Goal: Information Seeking & Learning: Learn about a topic

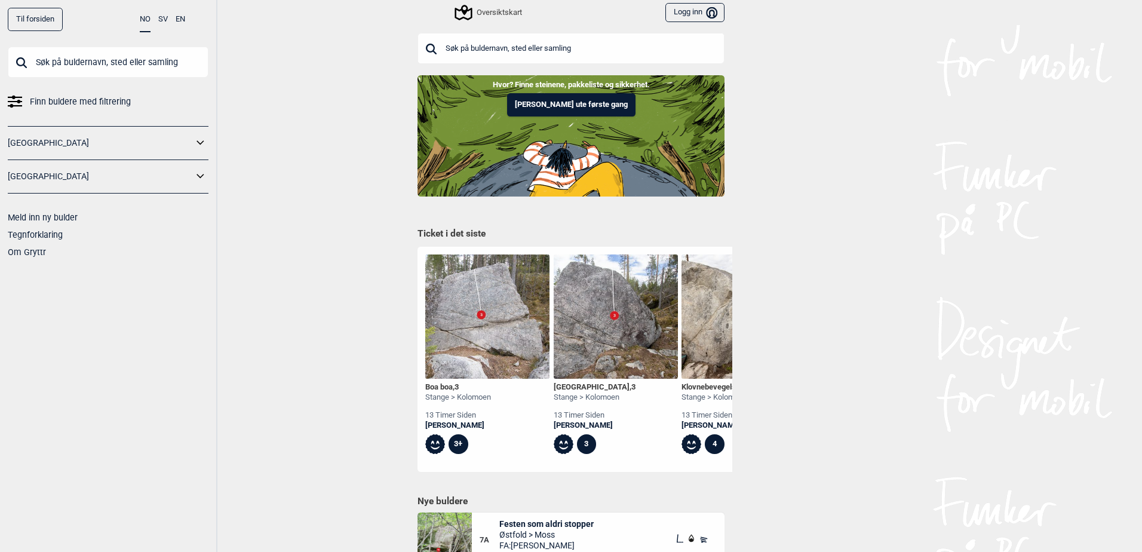
click at [480, 42] on input "text" at bounding box center [570, 48] width 307 height 31
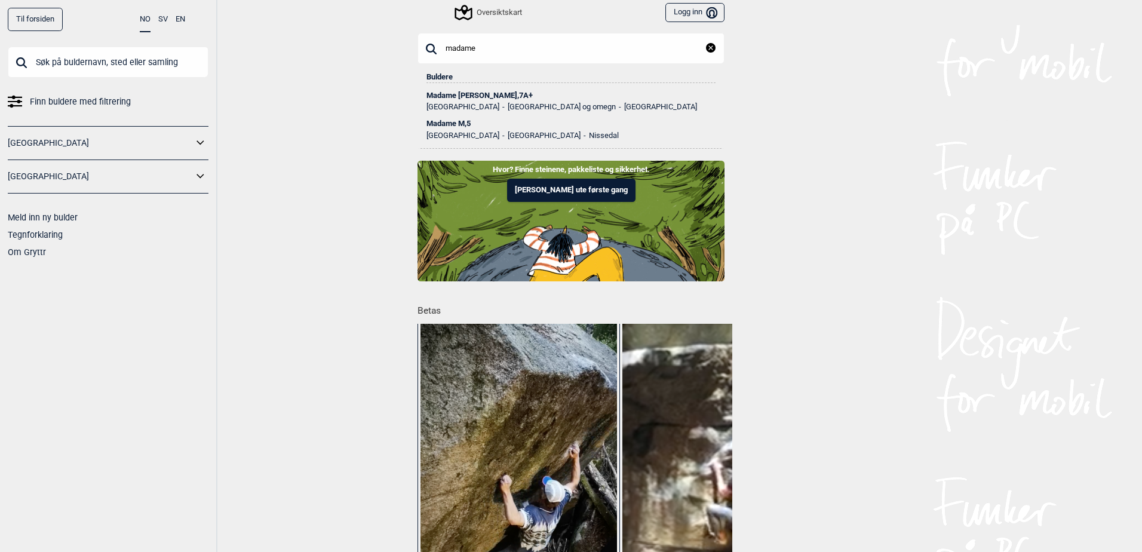
type input "madame"
click at [471, 94] on div "Madame Forte , 7A+" at bounding box center [570, 95] width 289 height 8
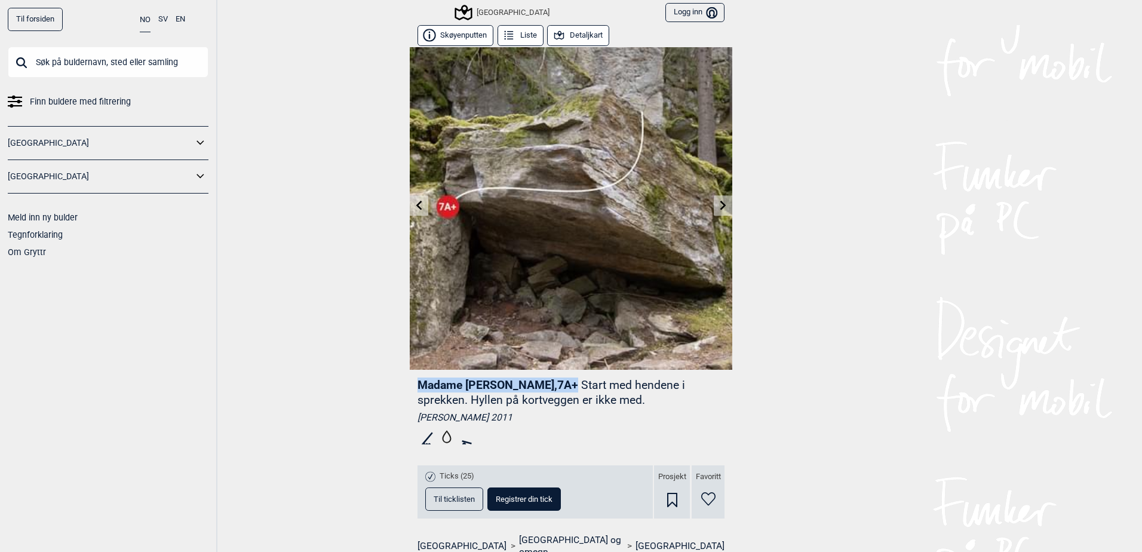
drag, startPoint x: 512, startPoint y: 382, endPoint x: 413, endPoint y: 383, distance: 99.1
click at [417, 383] on span "Madame Forte , 7A+" at bounding box center [497, 385] width 161 height 14
copy span "Madame Forte , 7A+"
click at [584, 408] on div "Madame [PERSON_NAME] , 7A+ Start med hendene i sprekken. Hyllen på kortveggen e…" at bounding box center [570, 413] width 307 height 72
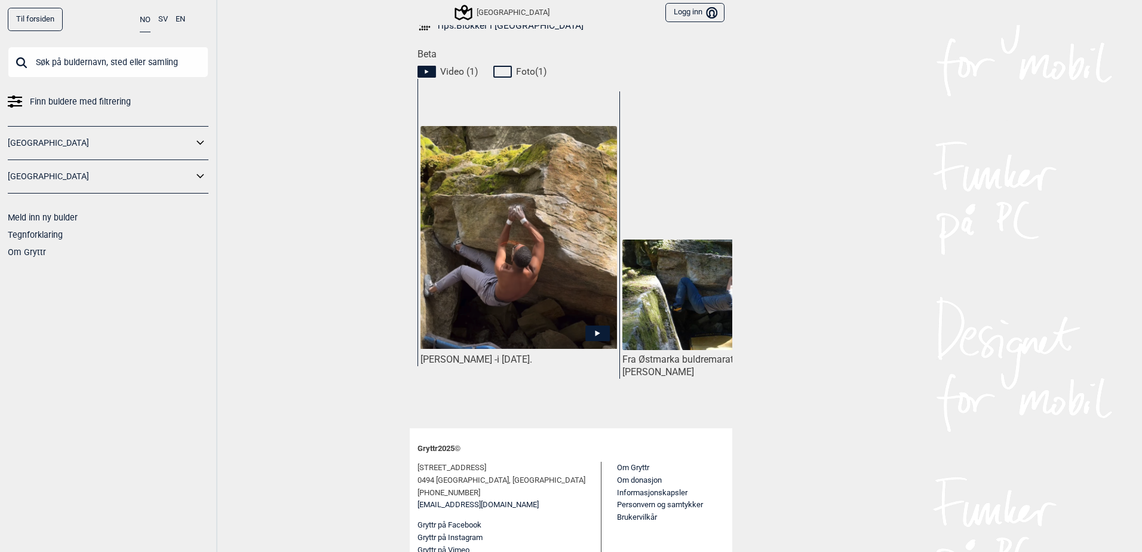
click at [600, 325] on icon at bounding box center [597, 333] width 24 height 16
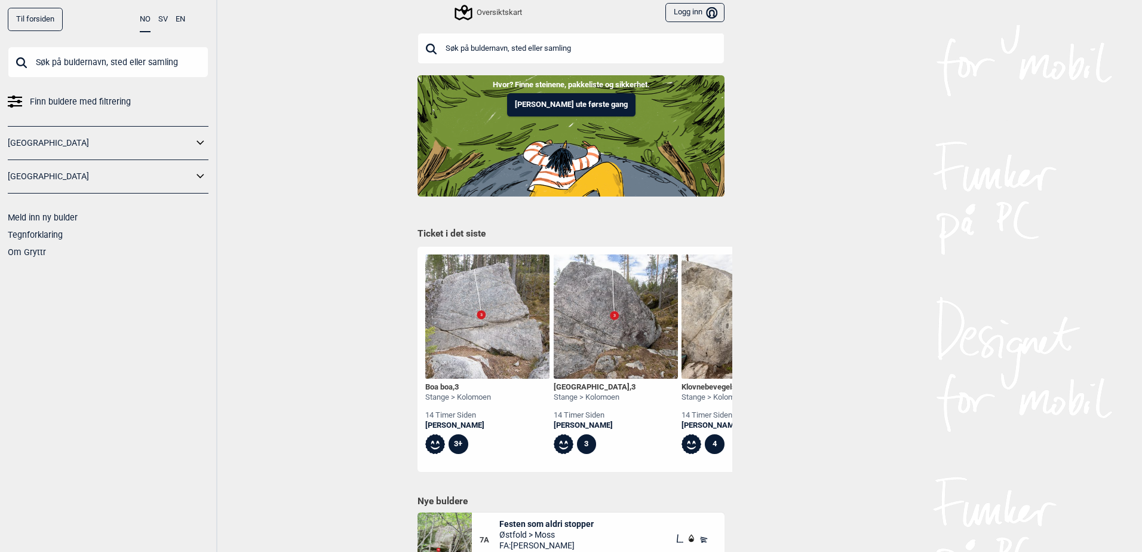
click at [558, 41] on input "text" at bounding box center [570, 48] width 307 height 31
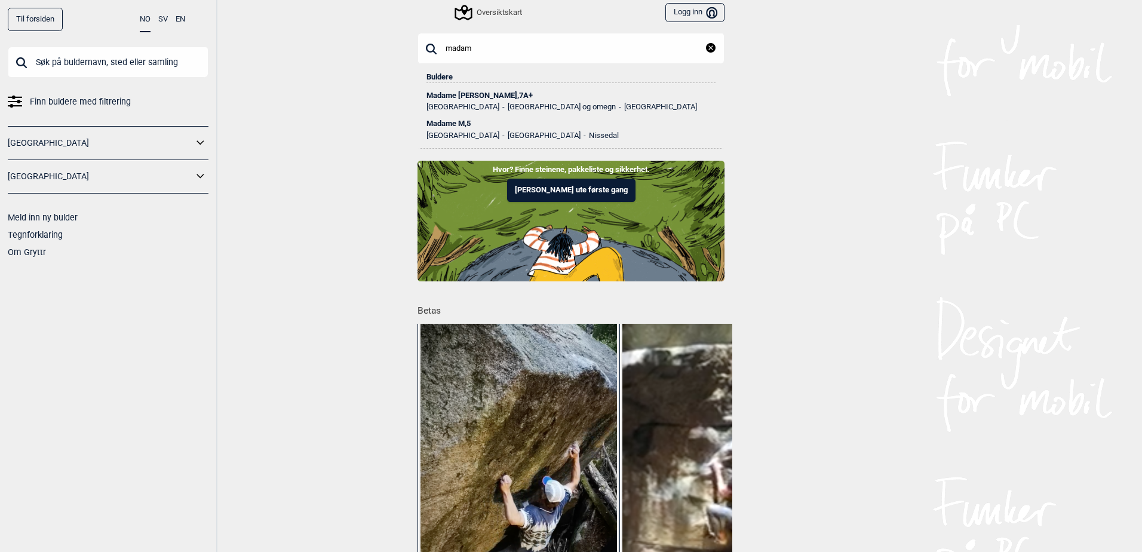
type input "madam"
click at [485, 94] on div "Madame Forte , 7A+" at bounding box center [570, 95] width 289 height 8
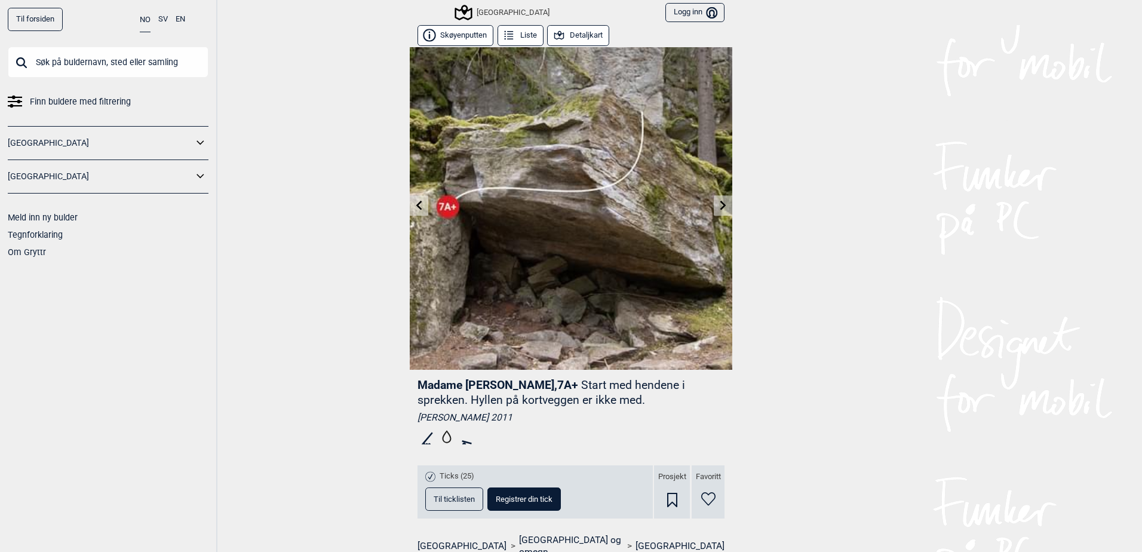
click at [410, 202] on link at bounding box center [419, 206] width 19 height 20
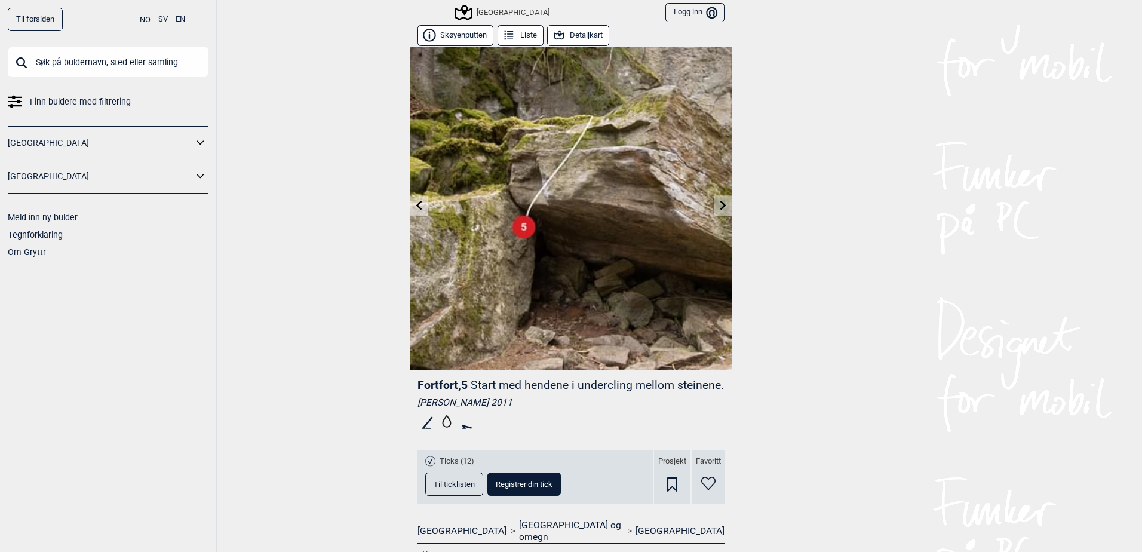
click at [721, 210] on link at bounding box center [723, 206] width 19 height 20
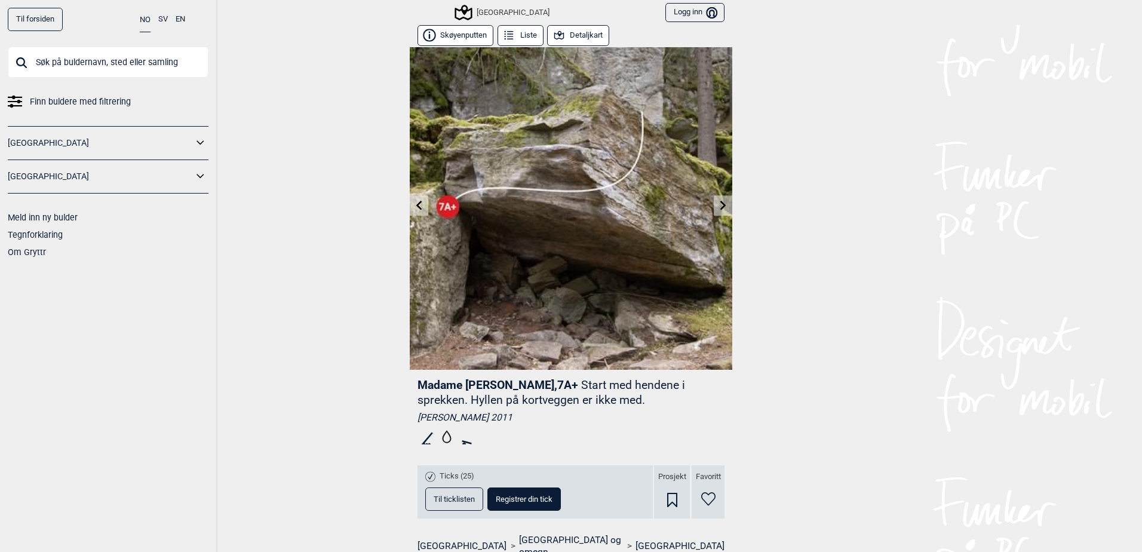
click at [721, 210] on link at bounding box center [723, 206] width 19 height 20
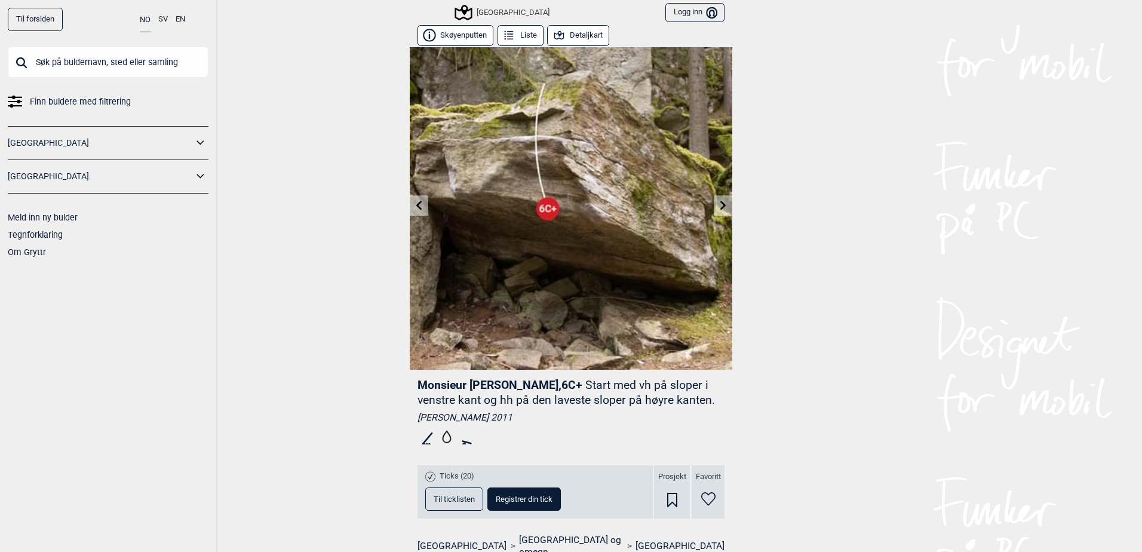
click at [724, 208] on link at bounding box center [723, 206] width 19 height 20
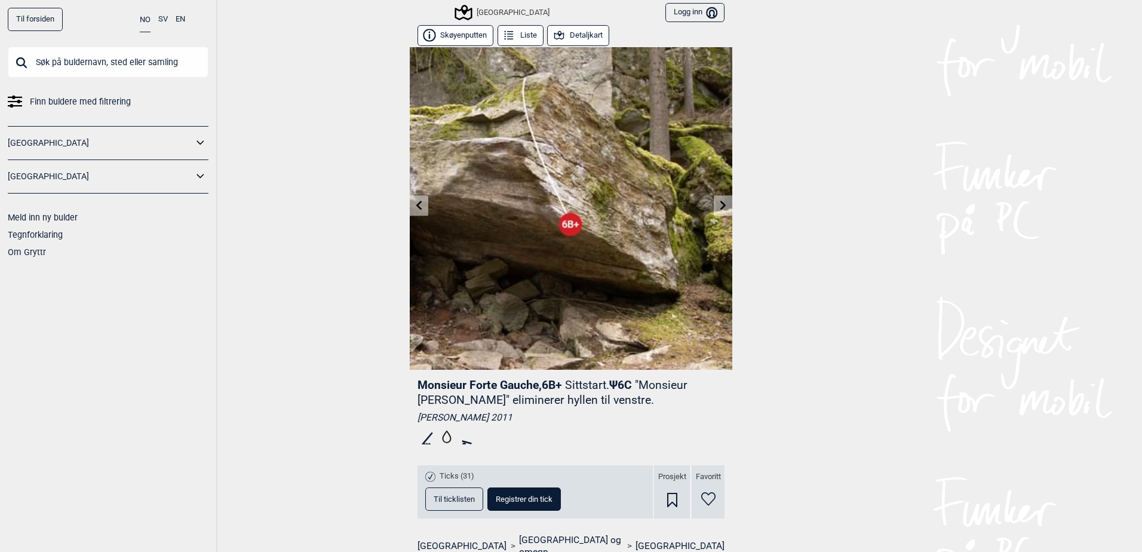
click at [720, 202] on icon at bounding box center [723, 205] width 6 height 10
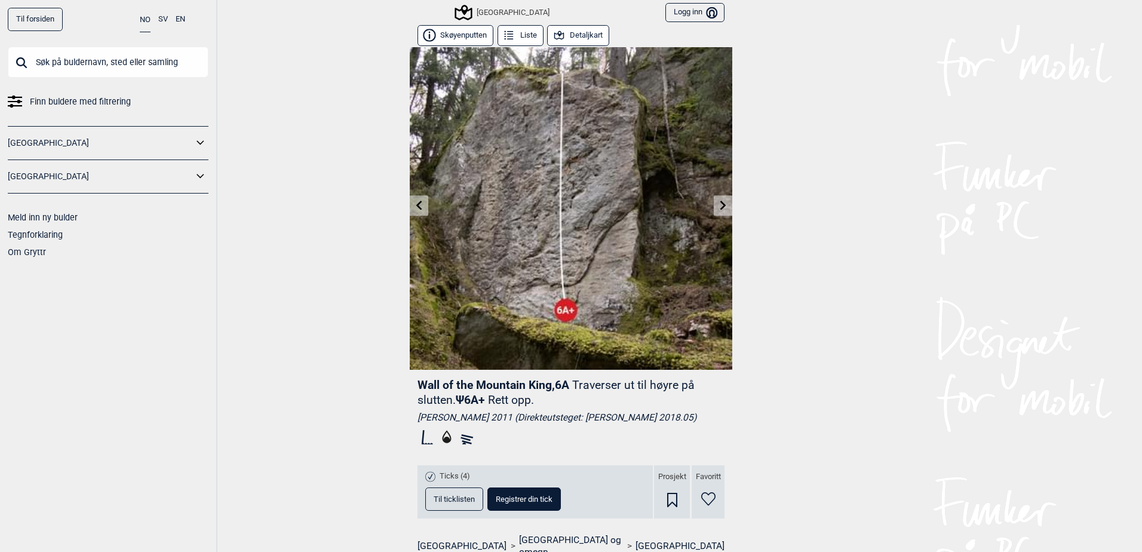
click at [724, 204] on link at bounding box center [723, 206] width 19 height 20
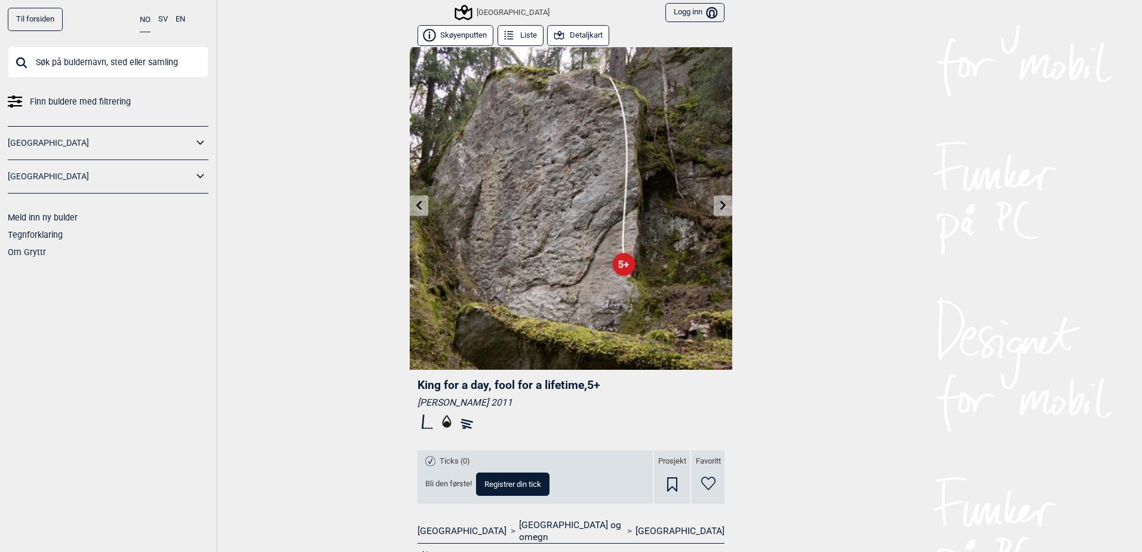
click at [423, 204] on link at bounding box center [419, 206] width 19 height 20
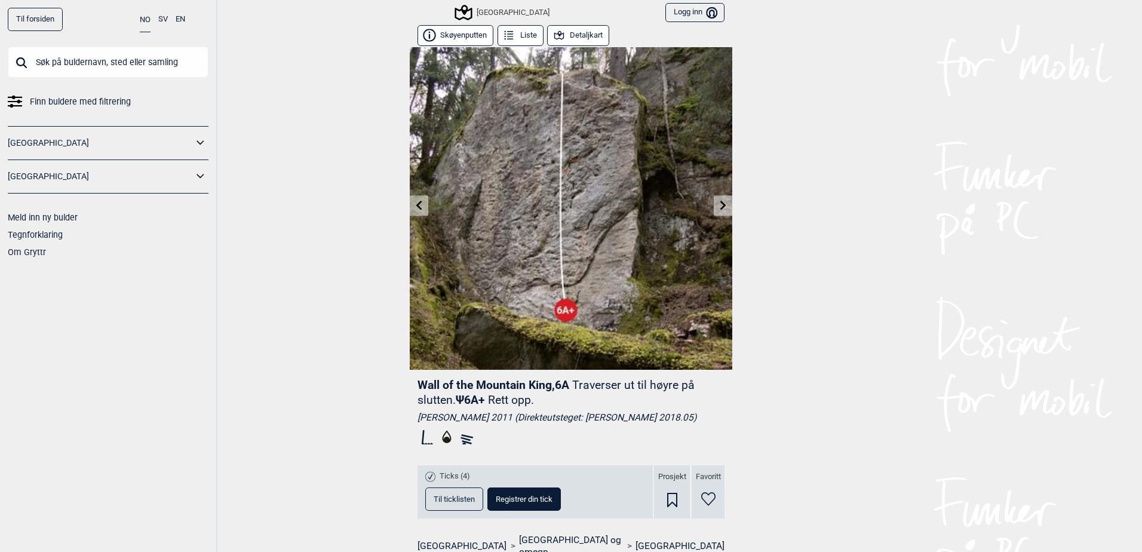
click at [422, 205] on link at bounding box center [419, 206] width 19 height 20
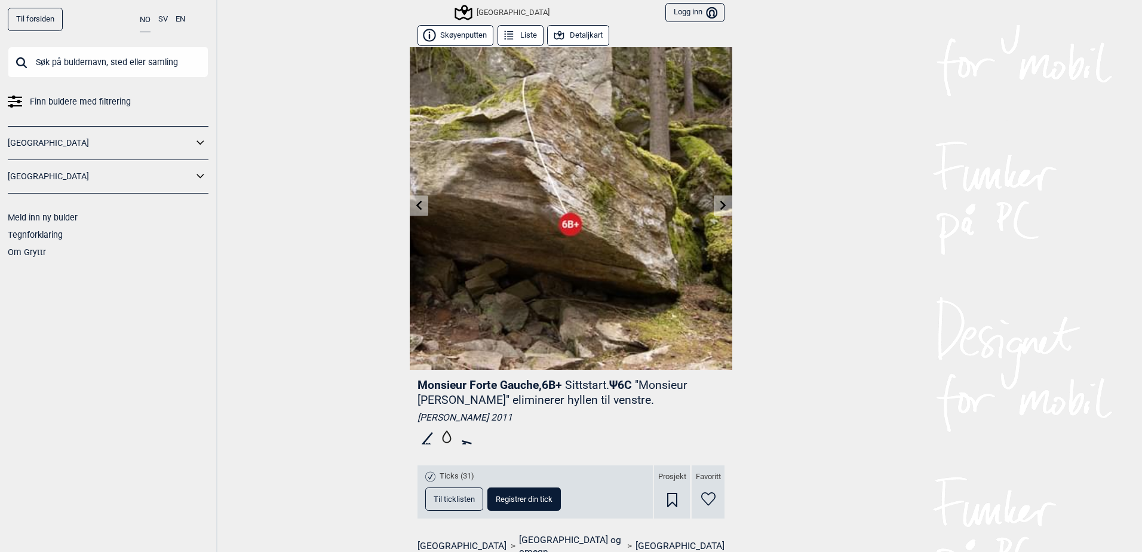
click at [422, 205] on link at bounding box center [419, 206] width 19 height 20
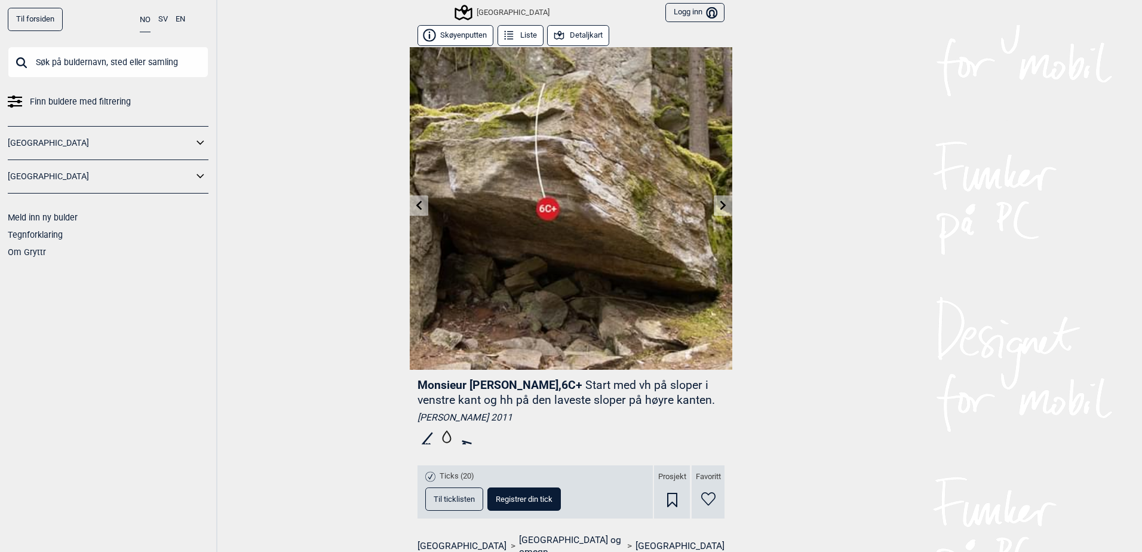
click at [422, 205] on link at bounding box center [419, 206] width 19 height 20
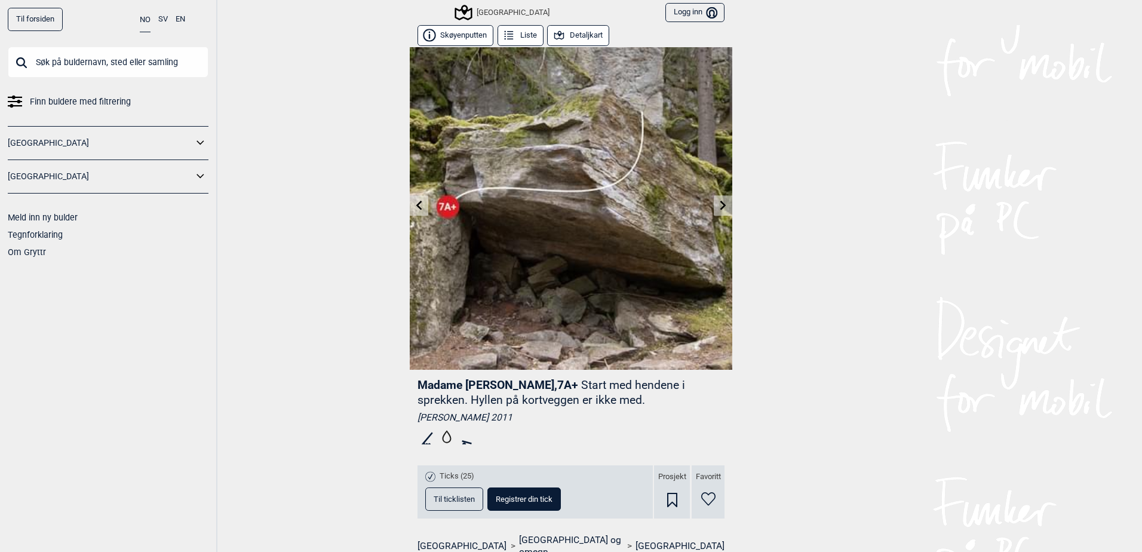
click at [726, 203] on link at bounding box center [723, 206] width 19 height 20
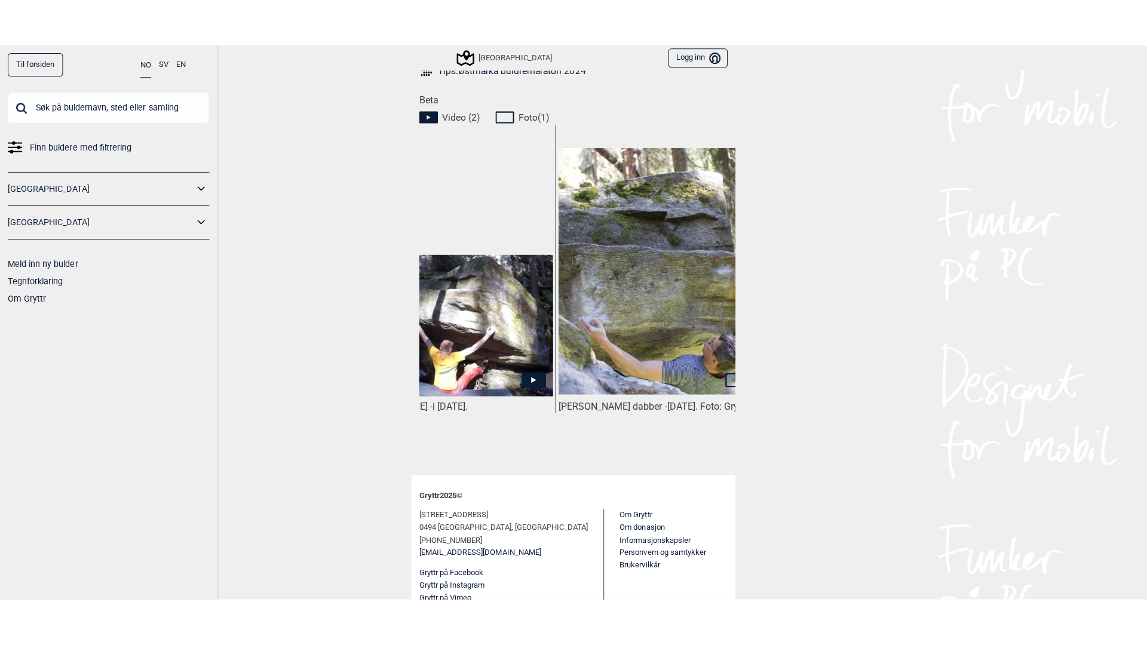
scroll to position [0, 291]
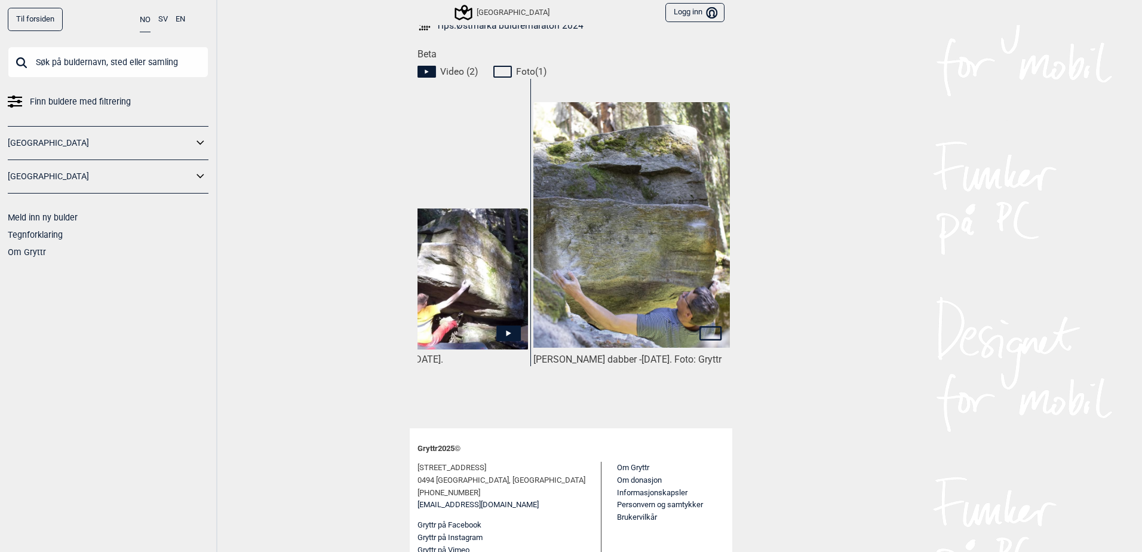
click at [507, 325] on icon at bounding box center [508, 333] width 24 height 16
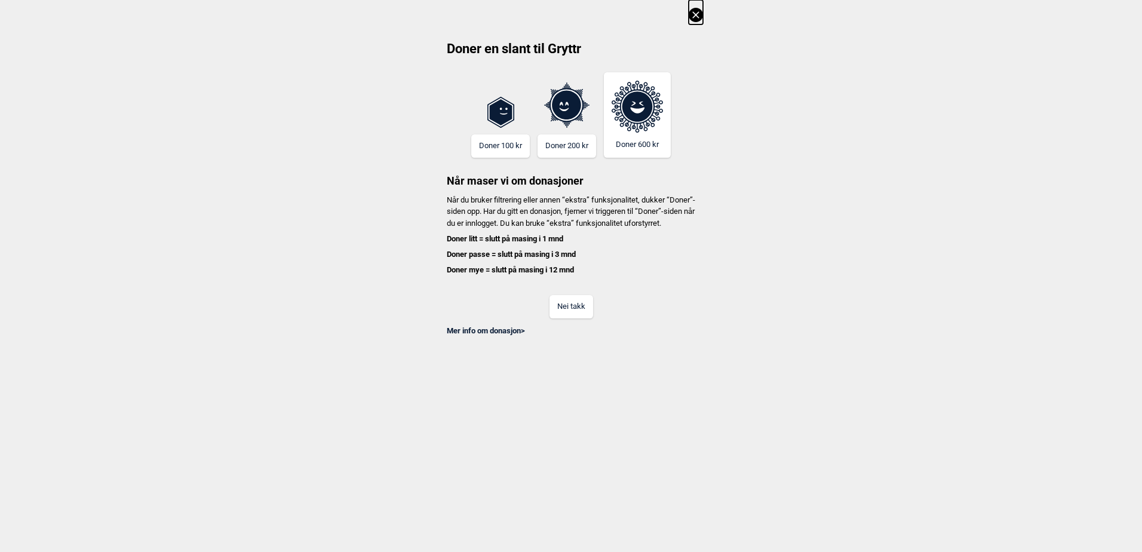
click at [560, 308] on button "Nei takk" at bounding box center [571, 306] width 44 height 23
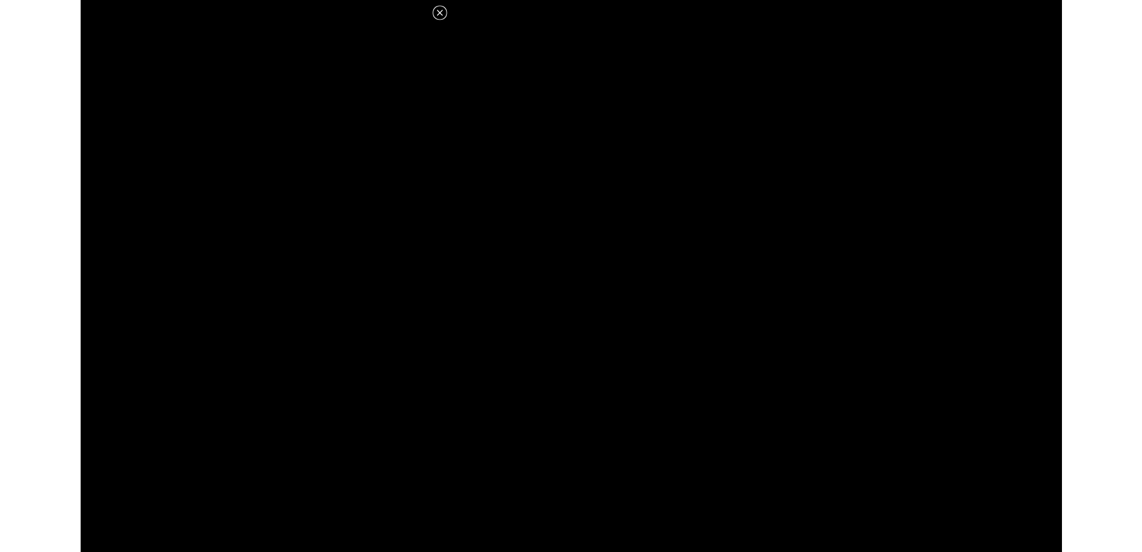
scroll to position [586, 0]
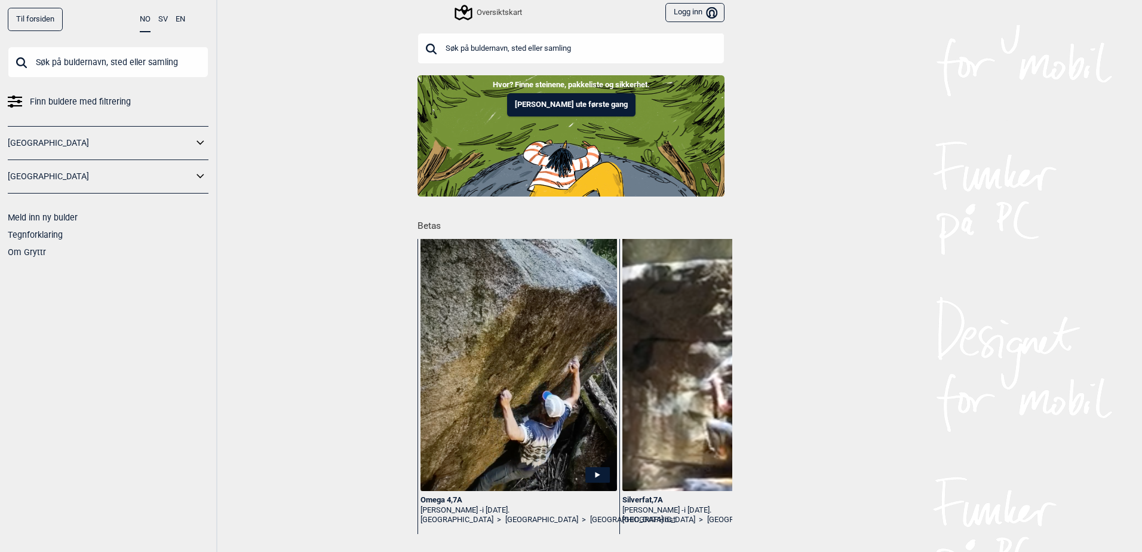
click at [151, 155] on div "[GEOGRAPHIC_DATA]" at bounding box center [108, 143] width 201 height 34
click at [132, 147] on link "[GEOGRAPHIC_DATA]" at bounding box center [100, 142] width 185 height 17
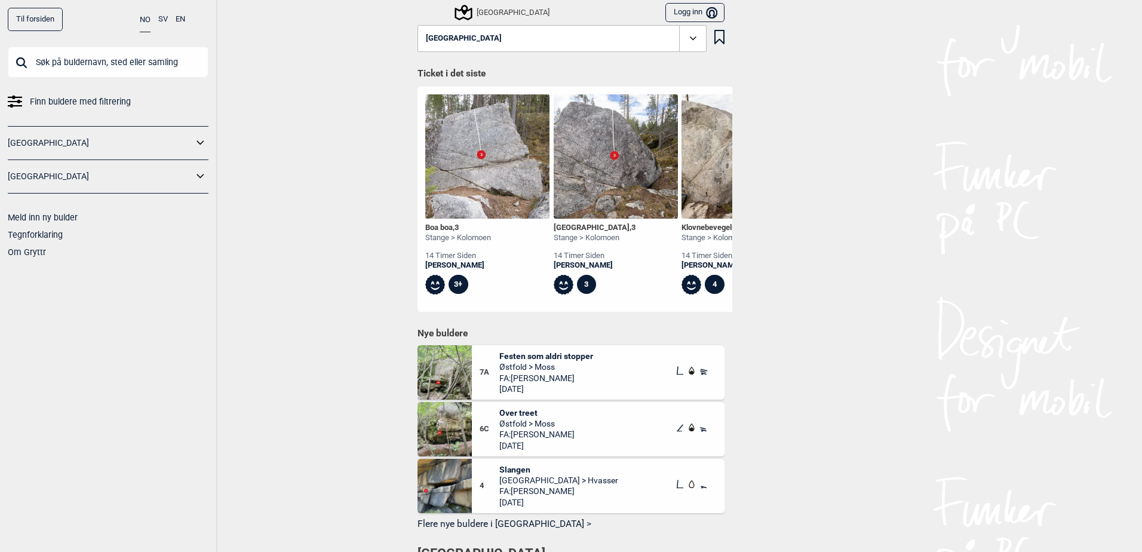
click at [20, 146] on link "[GEOGRAPHIC_DATA]" at bounding box center [100, 142] width 185 height 17
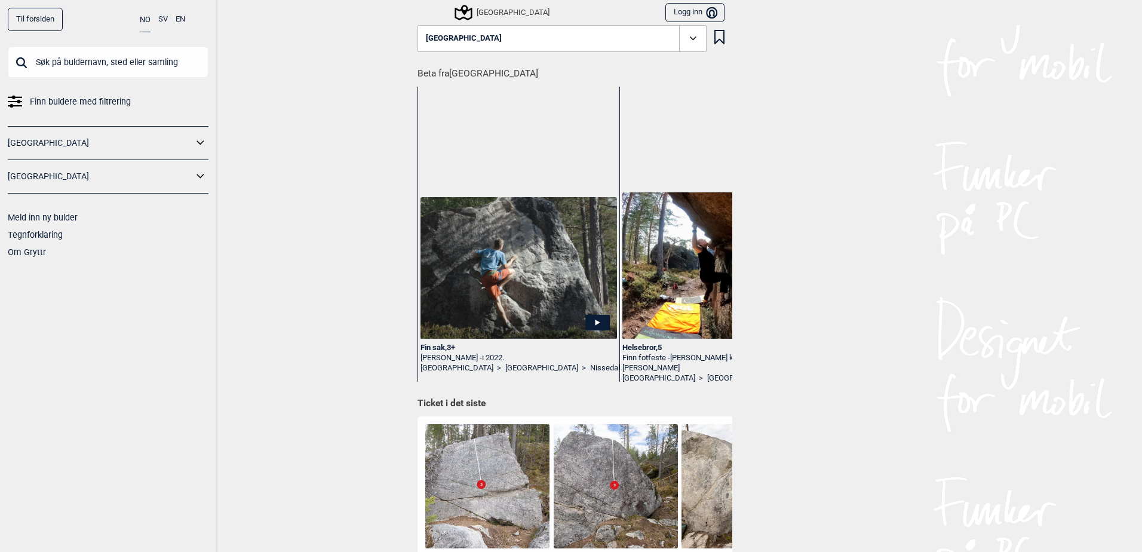
click at [198, 145] on icon at bounding box center [201, 142] width 16 height 17
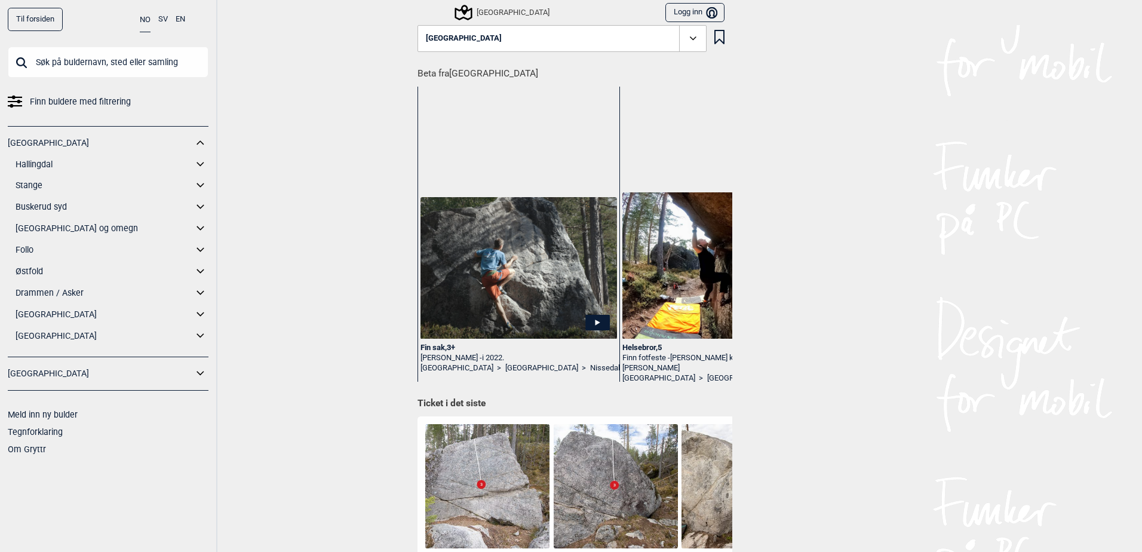
click at [51, 233] on link "[GEOGRAPHIC_DATA] og omegn" at bounding box center [104, 228] width 177 height 17
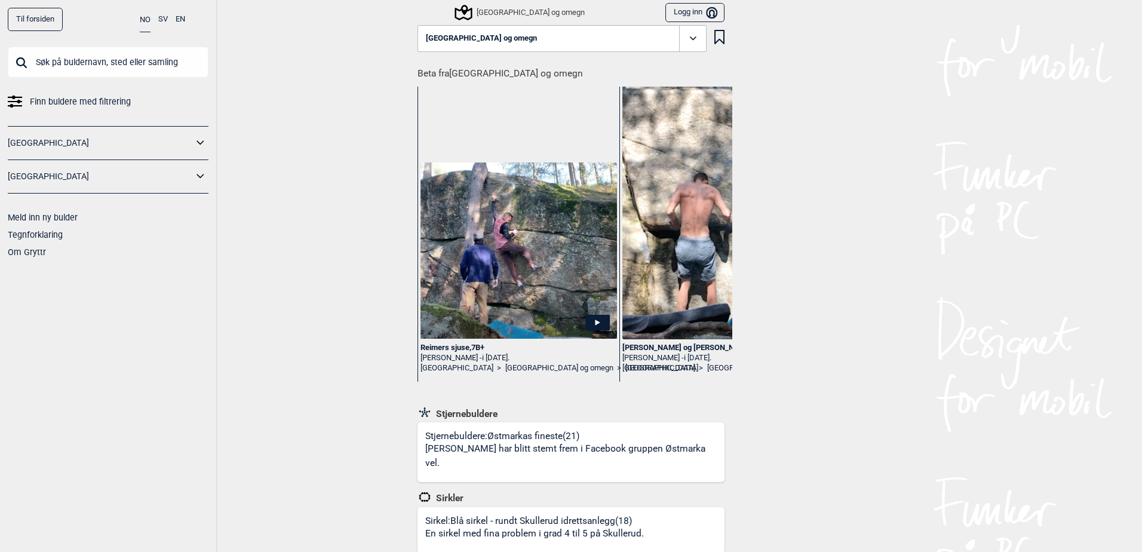
click at [39, 26] on link "Til forsiden" at bounding box center [35, 19] width 55 height 23
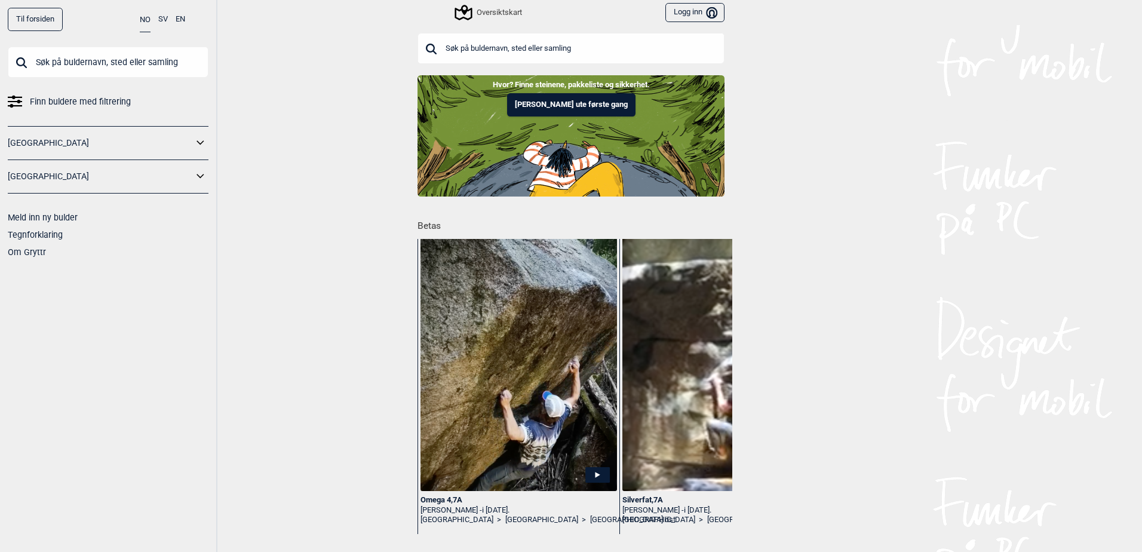
click at [494, 14] on div "Oversiktskart" at bounding box center [489, 12] width 66 height 14
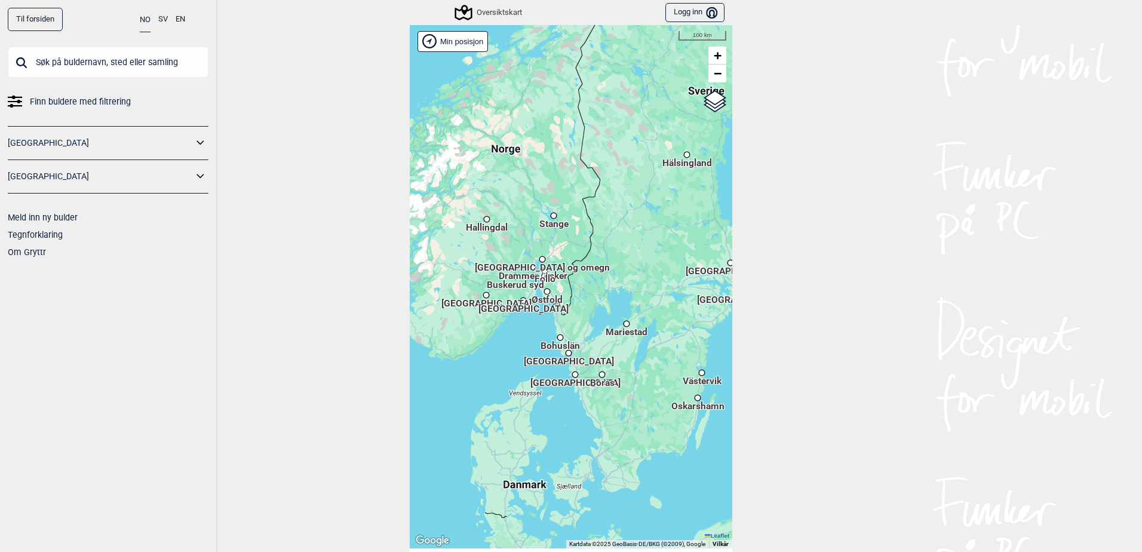
click at [620, 327] on span "Mariestad" at bounding box center [627, 326] width 42 height 2
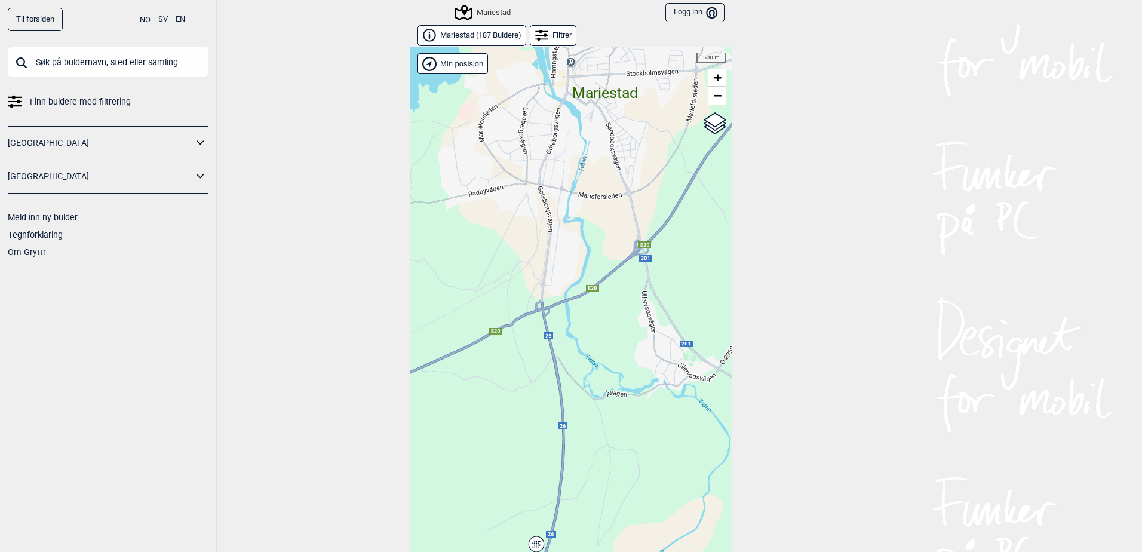
click at [491, 39] on span "Mariestad ( 187 Buldere )" at bounding box center [480, 35] width 81 height 10
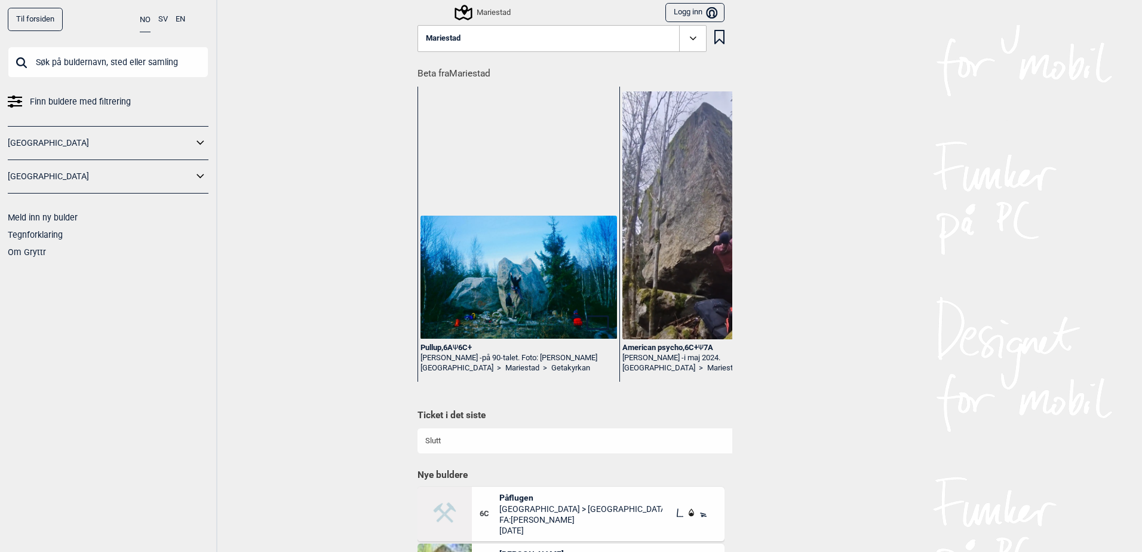
click at [487, 11] on div "Mariestad" at bounding box center [483, 12] width 54 height 14
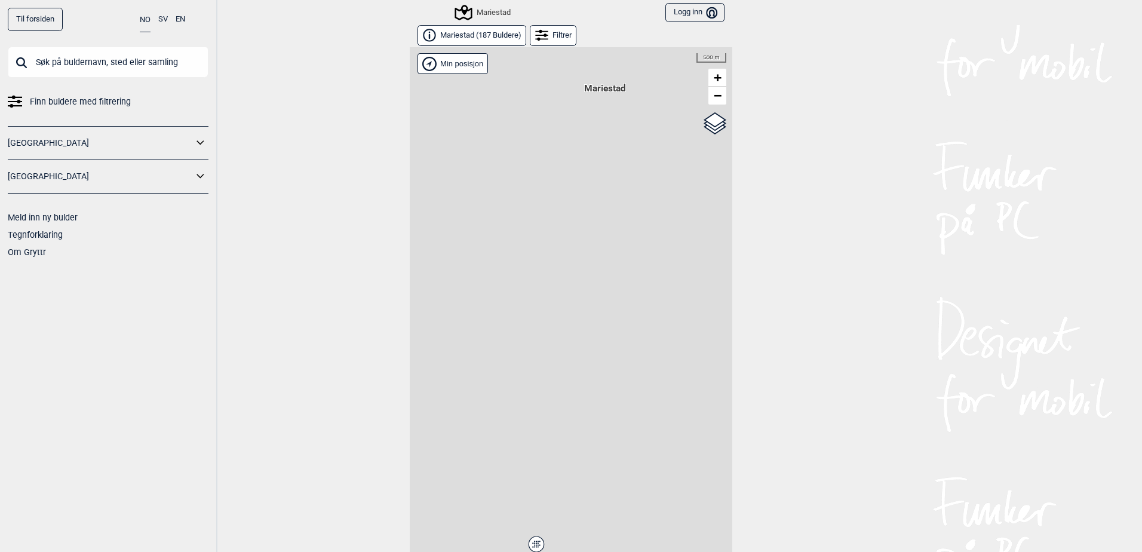
click at [557, 41] on div "Filtrer" at bounding box center [553, 35] width 47 height 21
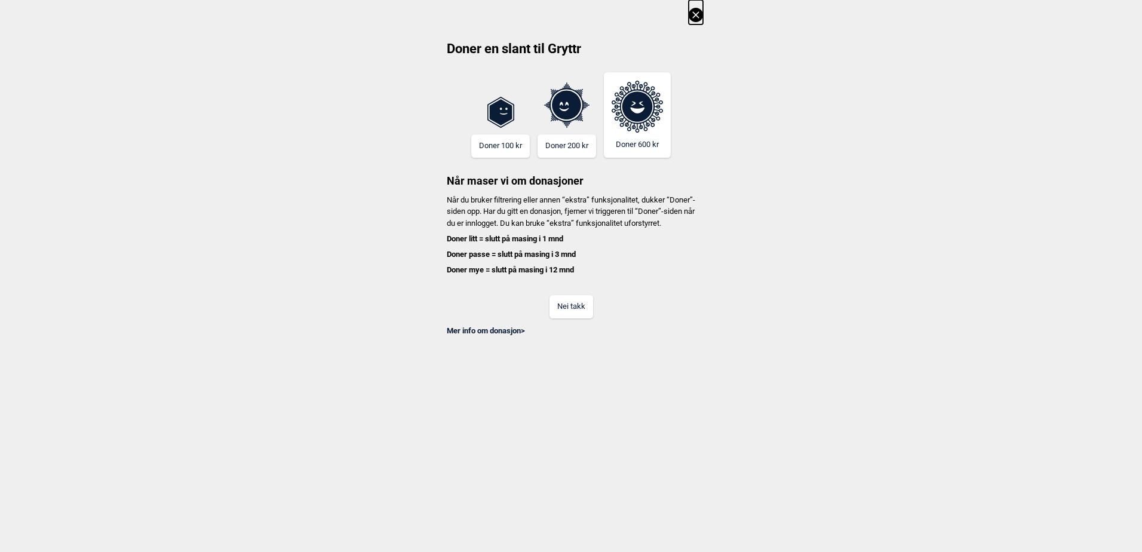
click at [587, 318] on button "Nei takk" at bounding box center [571, 306] width 44 height 23
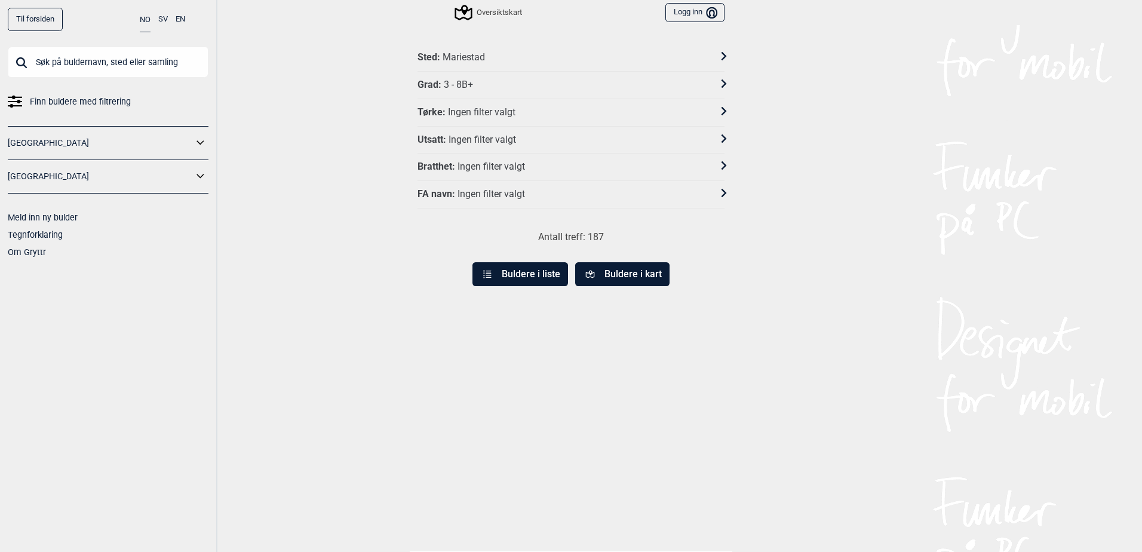
click at [517, 276] on button "Buldere i liste" at bounding box center [520, 274] width 96 height 24
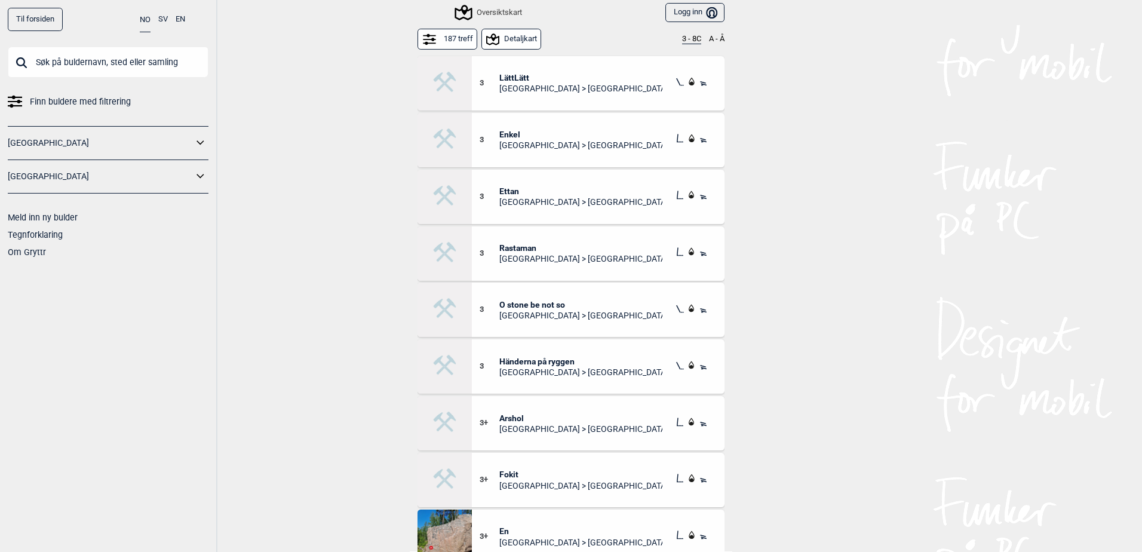
click at [442, 44] on button "187 treff" at bounding box center [447, 39] width 60 height 21
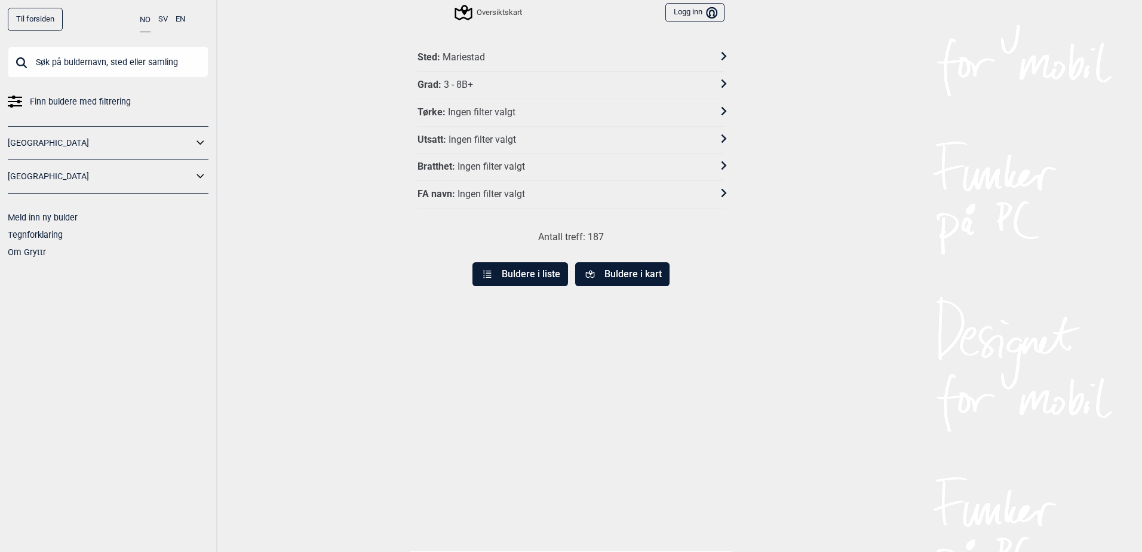
click at [491, 91] on div "Grad : 3 - 8B+" at bounding box center [562, 85] width 291 height 13
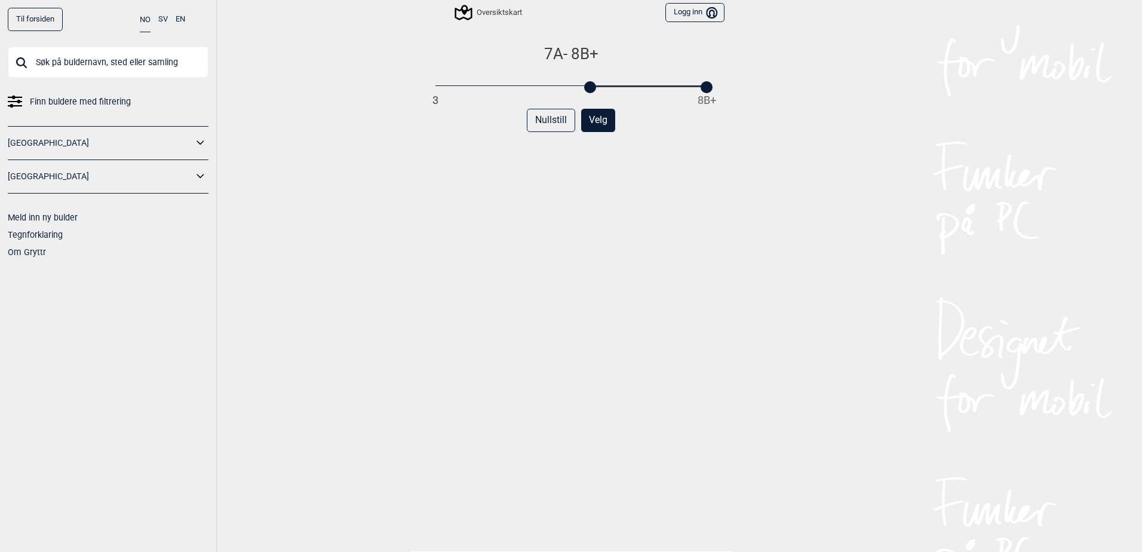
drag, startPoint x: 433, startPoint y: 87, endPoint x: 589, endPoint y: 103, distance: 156.7
click at [589, 100] on div "7A - 8B+ 3 8B+ Nullstill Velg" at bounding box center [570, 306] width 307 height 525
click at [565, 205] on div "7A - 8B+ 3 8B+ Nullstill Velg" at bounding box center [570, 306] width 307 height 525
click at [588, 118] on button "Velg" at bounding box center [598, 120] width 34 height 23
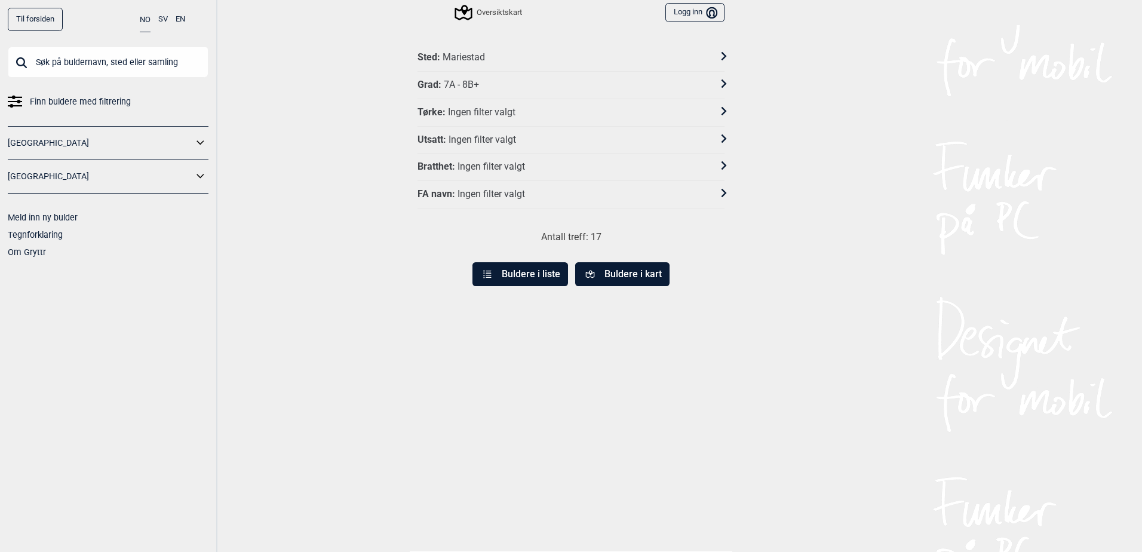
click at [526, 271] on button "Buldere i liste" at bounding box center [520, 274] width 96 height 24
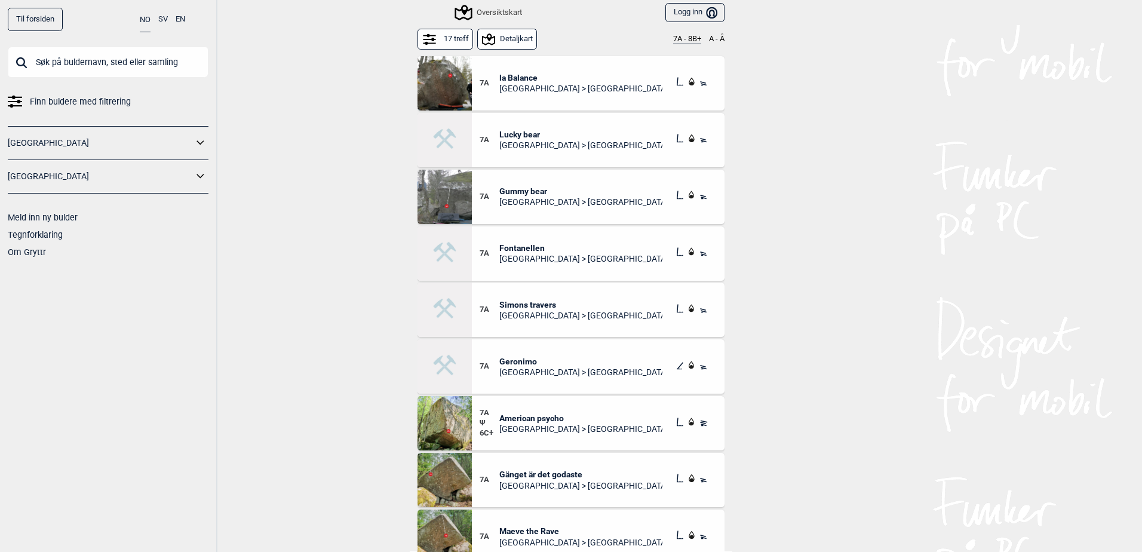
click at [20, 14] on link "Til forsiden" at bounding box center [35, 19] width 55 height 23
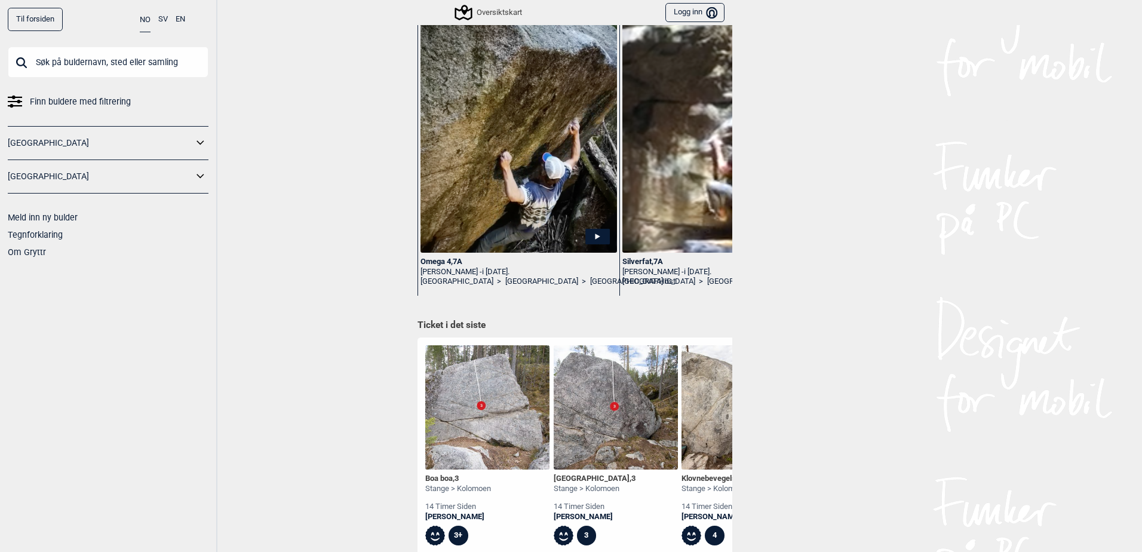
scroll to position [239, 0]
click at [471, 19] on div "Oversiktskart" at bounding box center [489, 12] width 66 height 14
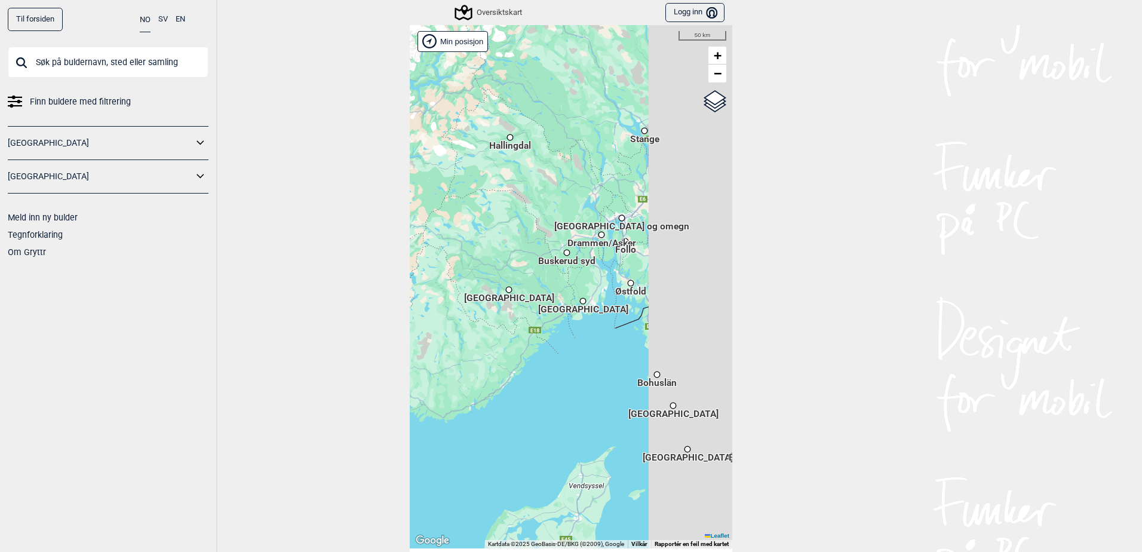
drag, startPoint x: 539, startPoint y: 254, endPoint x: 441, endPoint y: 238, distance: 98.6
click at [442, 238] on div "Hallingdal Stange Buskerud syd Oslo og omegn Follo Østfold Drammen/Asker Vestfo…" at bounding box center [571, 286] width 322 height 523
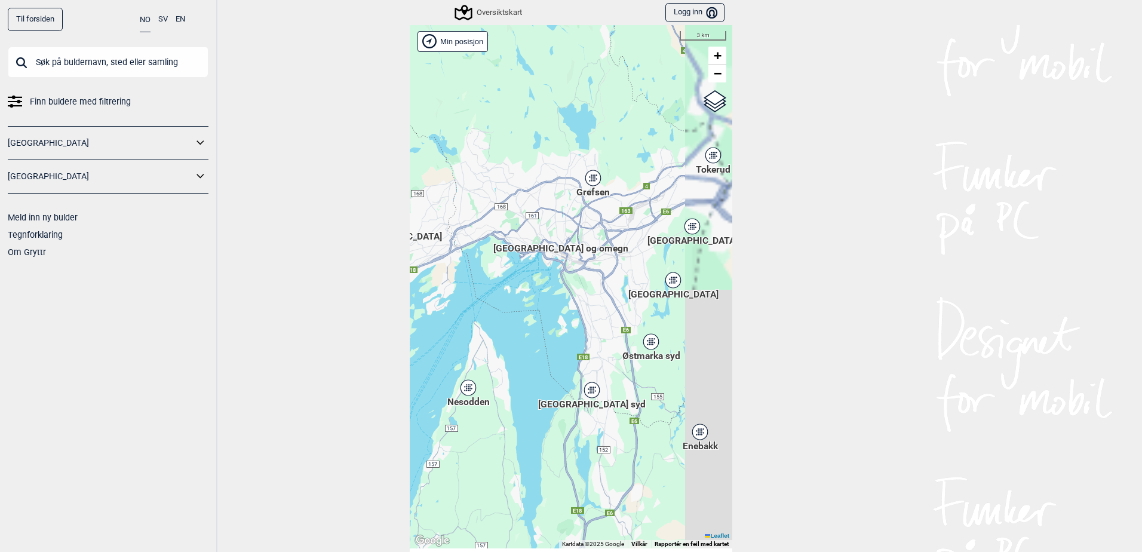
drag, startPoint x: 616, startPoint y: 208, endPoint x: 565, endPoint y: 273, distance: 82.9
click at [565, 280] on div "Hallingdal Stange Buskerud syd Oslo og omegn Follo Østfold Drammen/Asker" at bounding box center [571, 286] width 322 height 523
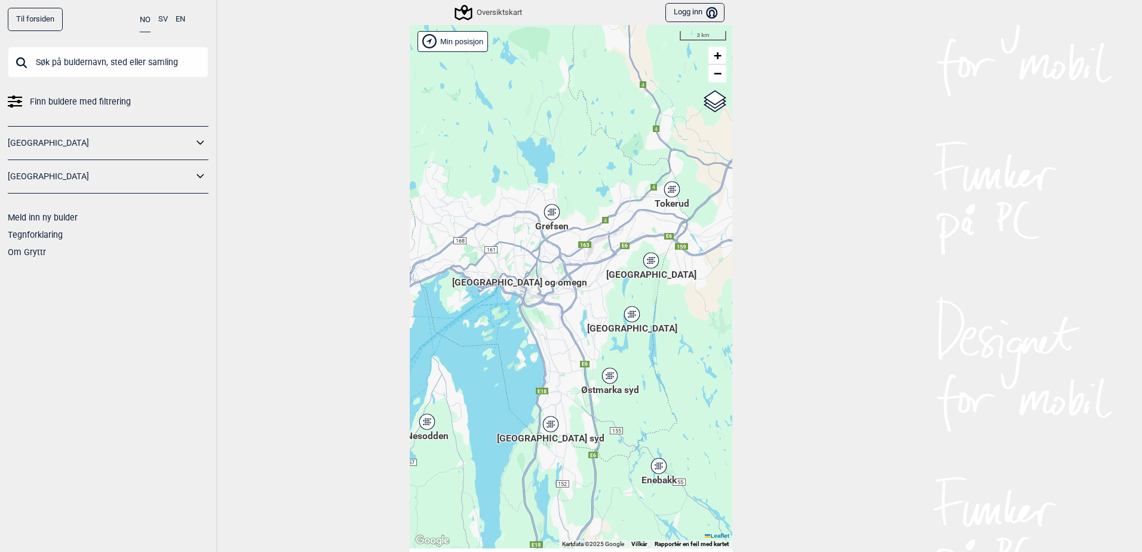
drag, startPoint x: 539, startPoint y: 213, endPoint x: 499, endPoint y: 245, distance: 51.4
click at [499, 245] on div "Hallingdal Stange Buskerud syd Oslo og omegn Follo Østfold Drammen/Asker" at bounding box center [571, 286] width 322 height 523
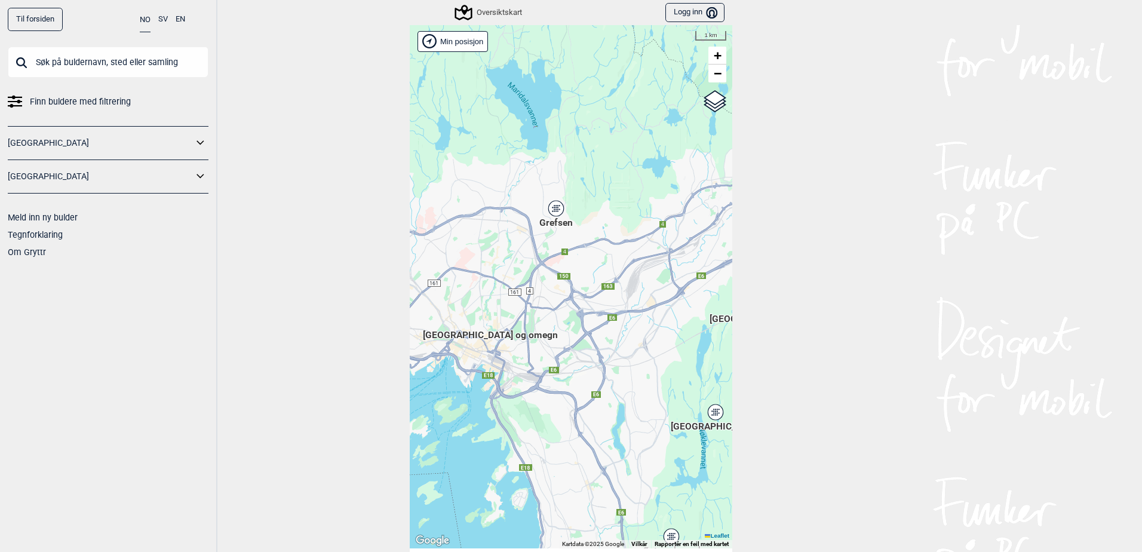
click at [552, 208] on div "Grefsen" at bounding box center [555, 208] width 7 height 7
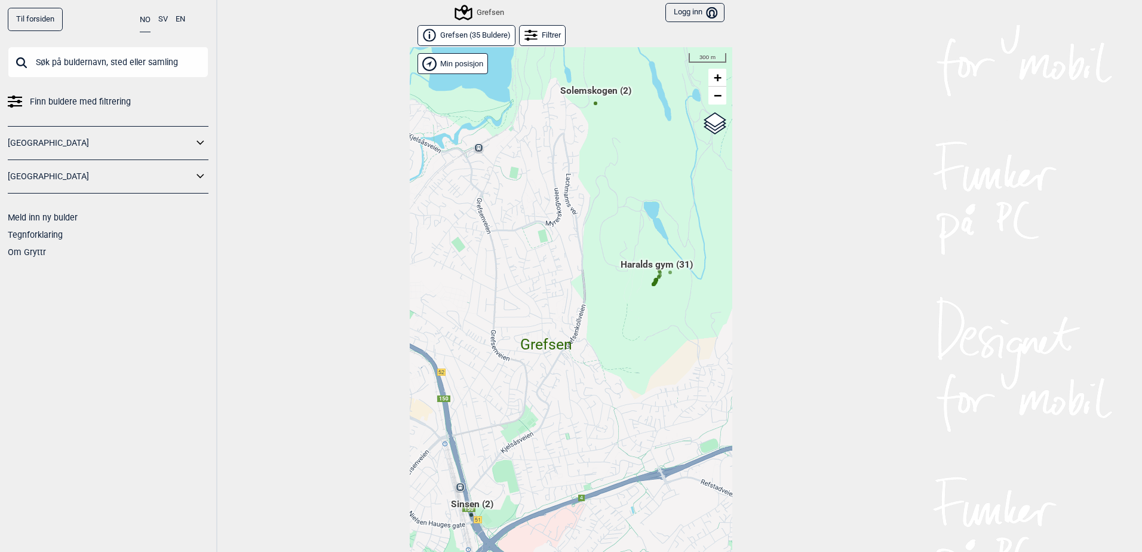
click at [491, 35] on span "Grefsen ( 35 Buldere )" at bounding box center [475, 35] width 70 height 10
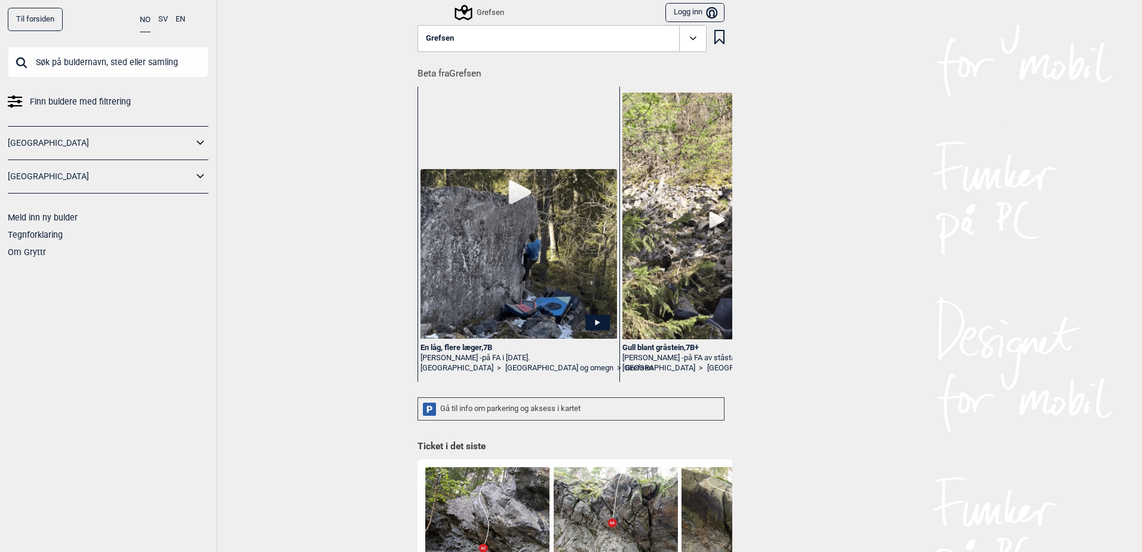
click at [469, 11] on icon at bounding box center [462, 12] width 23 height 23
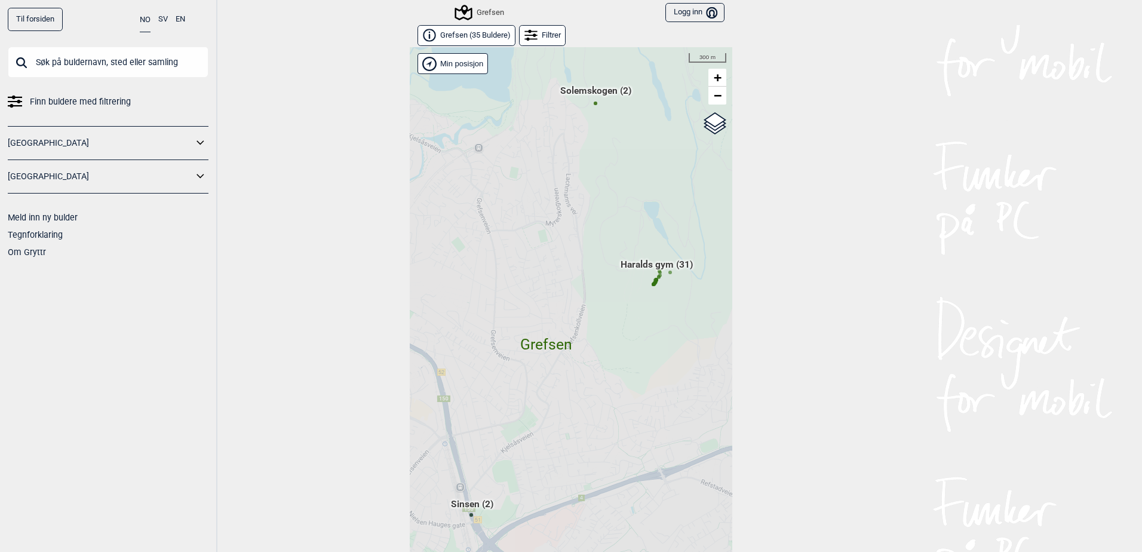
click at [527, 36] on icon at bounding box center [530, 35] width 13 height 13
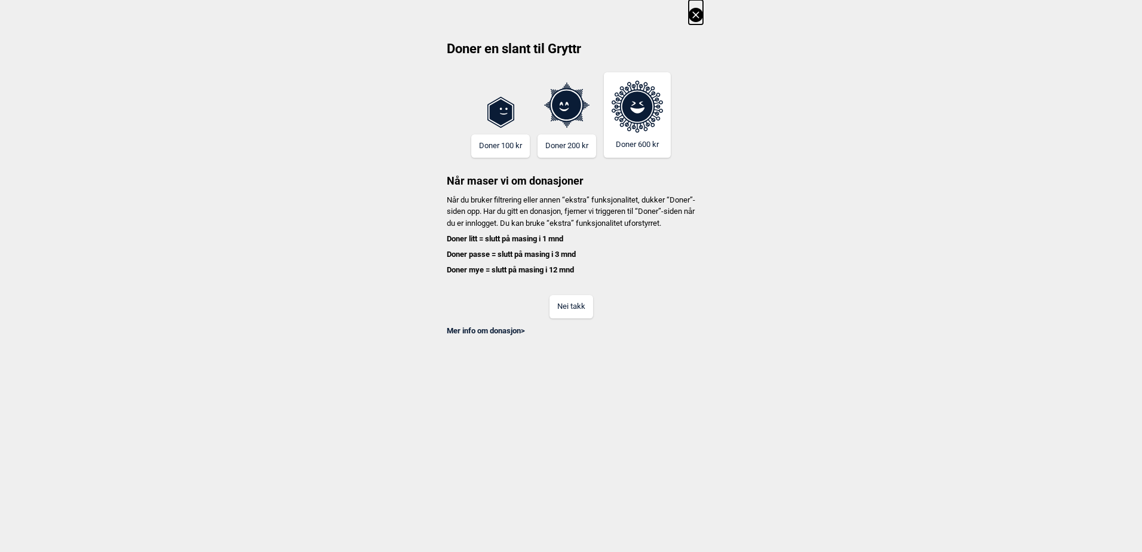
click at [588, 318] on button "Nei takk" at bounding box center [571, 306] width 44 height 23
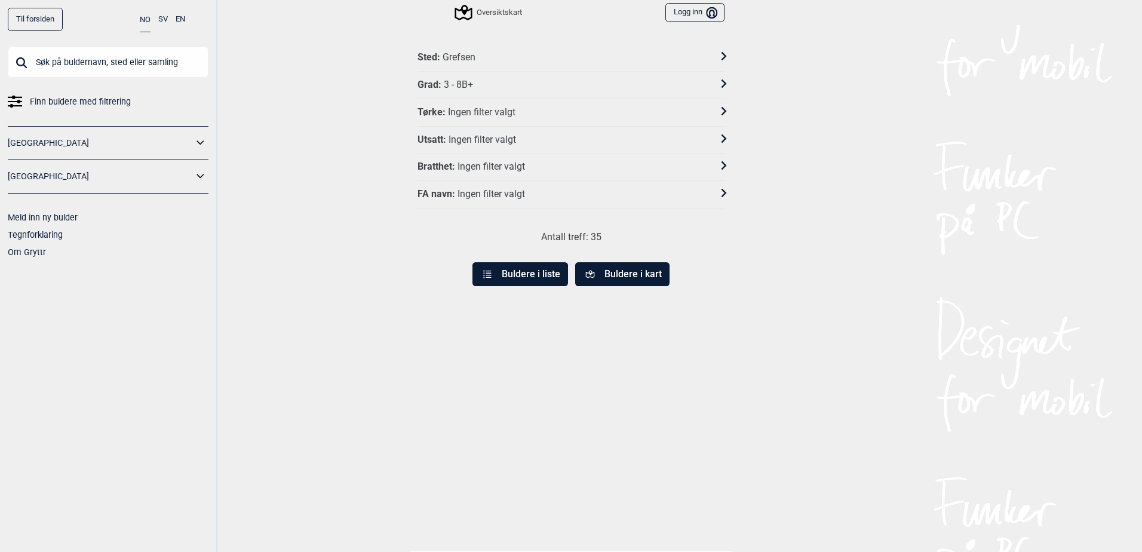
click at [499, 82] on div "Grad : 3 - 8B+" at bounding box center [562, 85] width 291 height 13
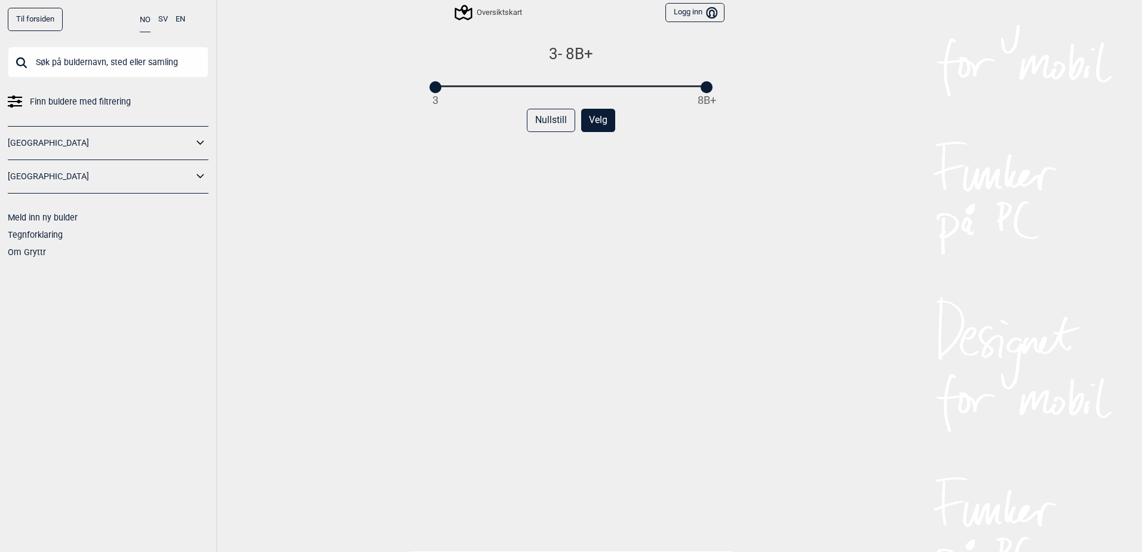
drag, startPoint x: 434, startPoint y: 93, endPoint x: 570, endPoint y: 110, distance: 137.9
click at [570, 110] on div "3 - 8B+ 3 8B+ Nullstill Velg" at bounding box center [570, 306] width 307 height 525
drag, startPoint x: 423, startPoint y: 90, endPoint x: 429, endPoint y: 92, distance: 6.4
click at [429, 91] on div "3 - 8B+ 3 8B+" at bounding box center [570, 67] width 307 height 47
click at [580, 100] on div "7A - 8B+ 3 8B+ Nullstill Velg" at bounding box center [570, 306] width 307 height 525
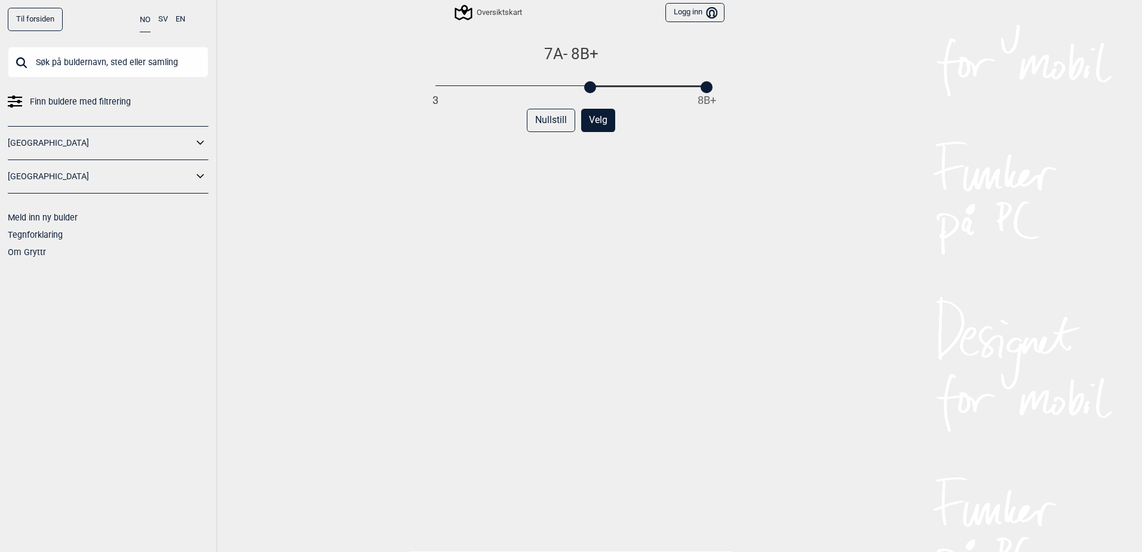
click at [729, 204] on div "Til forsiden NO SV EN Finn buldere med filtrering Norge Sverige Meld inn ny bul…" at bounding box center [571, 276] width 1142 height 552
click at [585, 115] on button "Velg" at bounding box center [598, 120] width 34 height 23
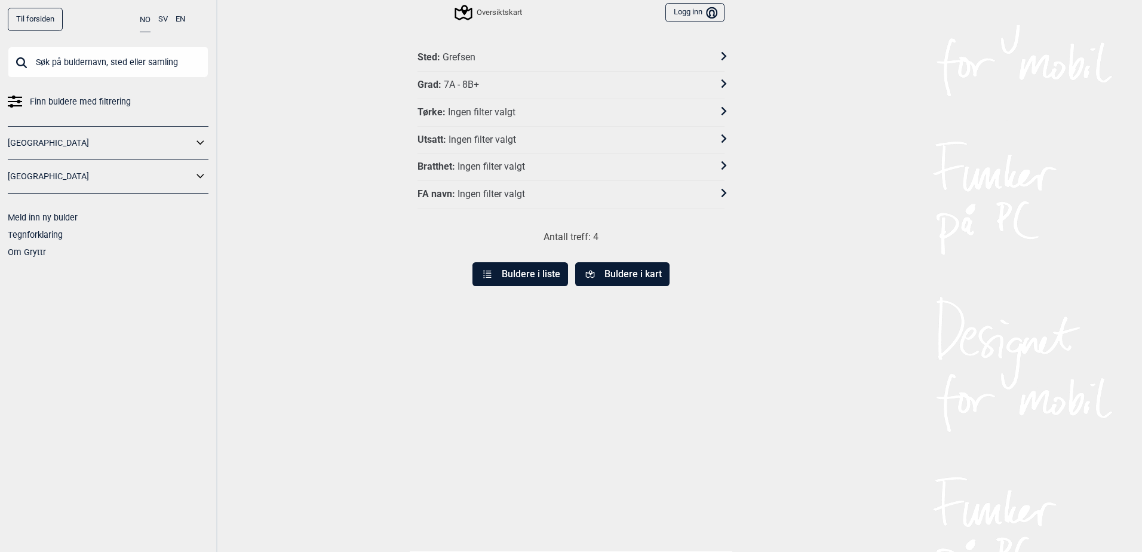
click at [527, 281] on button "Buldere i liste" at bounding box center [520, 274] width 96 height 24
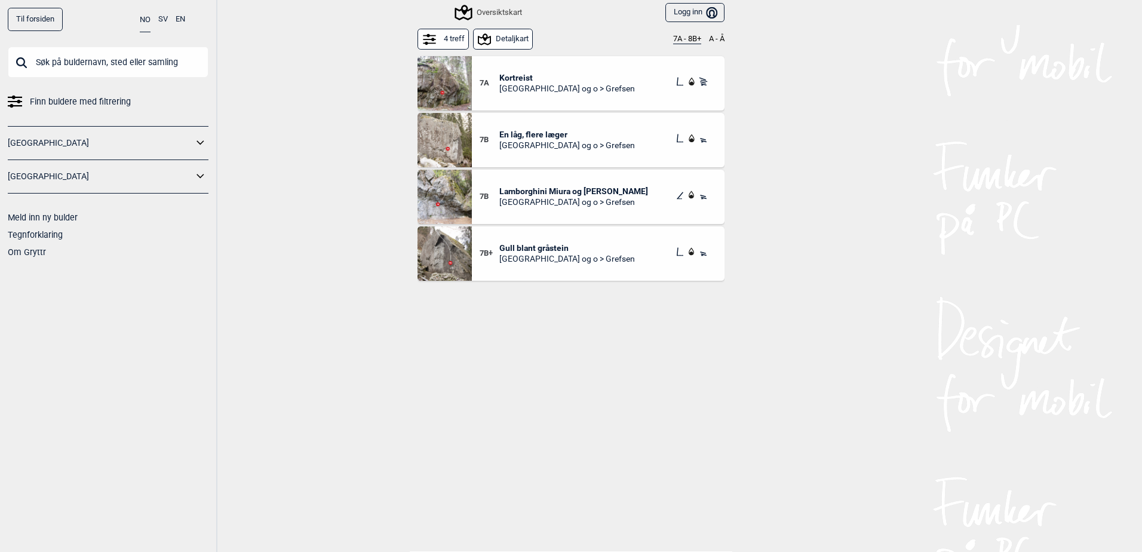
click at [522, 245] on span "Gull blant gråstein" at bounding box center [567, 247] width 136 height 11
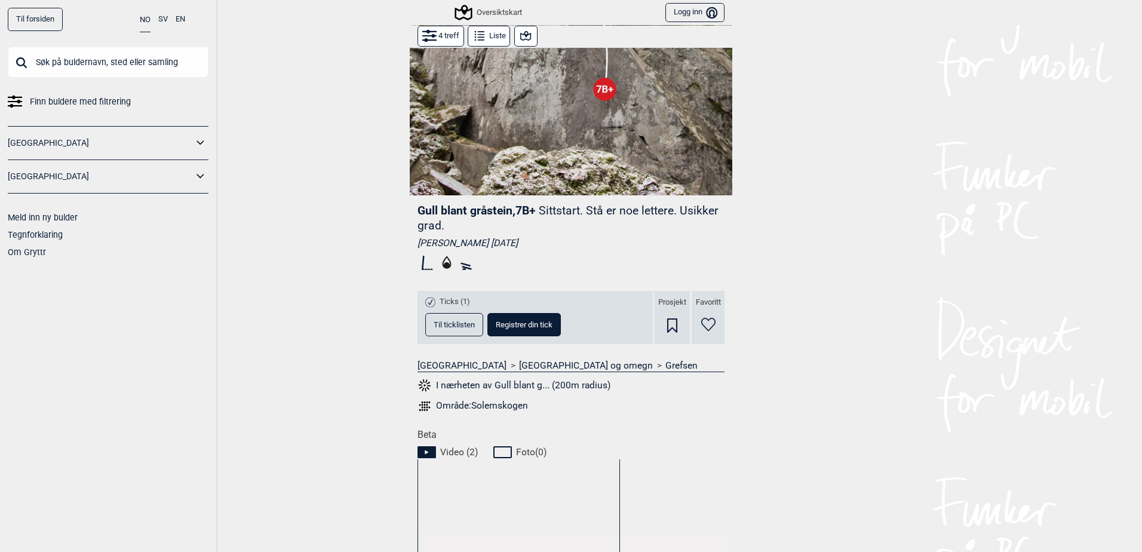
scroll to position [358, 0]
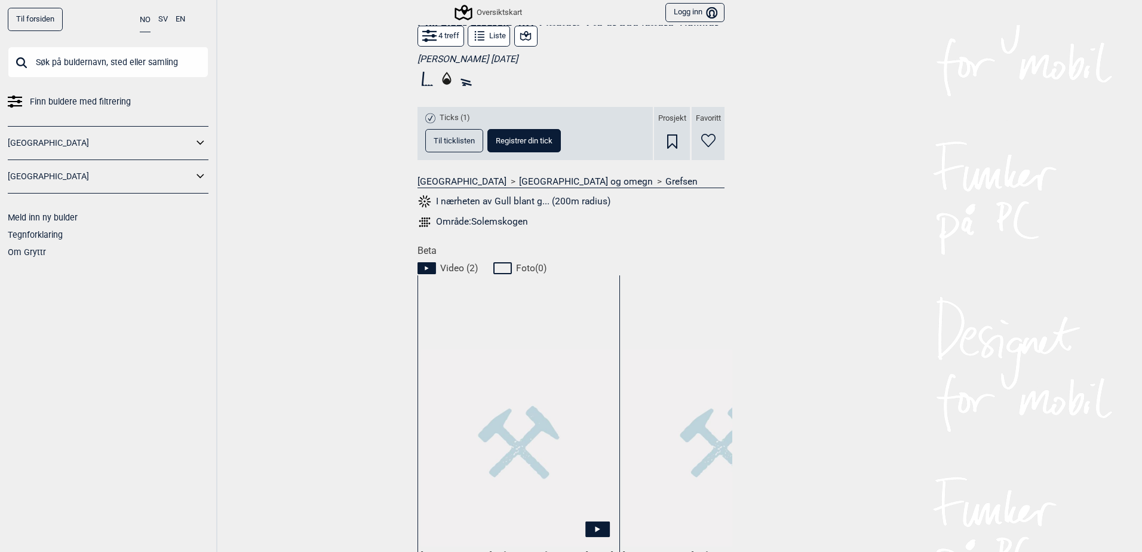
click at [469, 143] on span "Til ticklisten" at bounding box center [454, 141] width 41 height 8
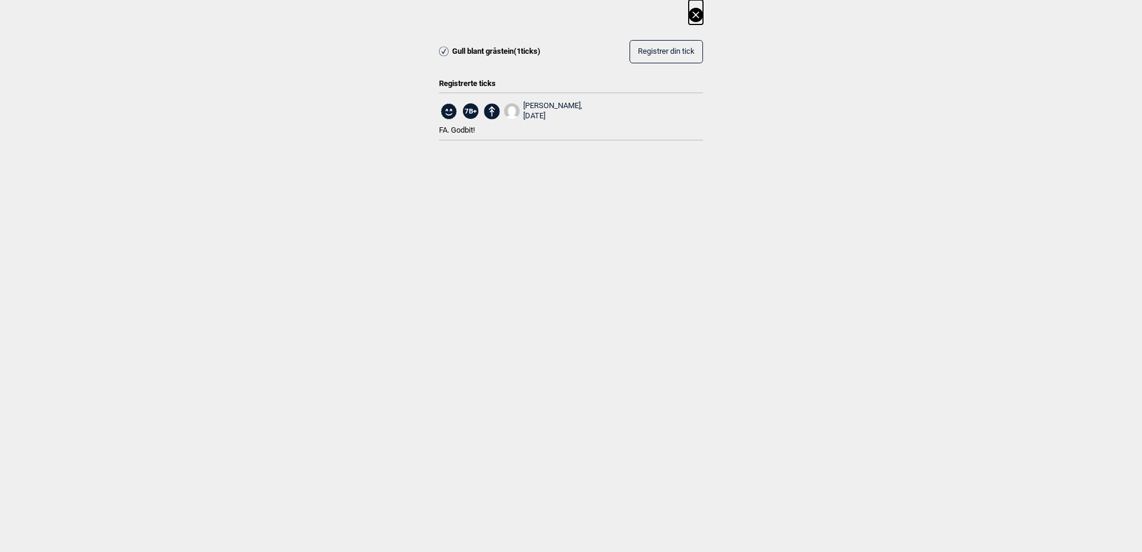
click at [695, 13] on icon at bounding box center [696, 15] width 14 height 14
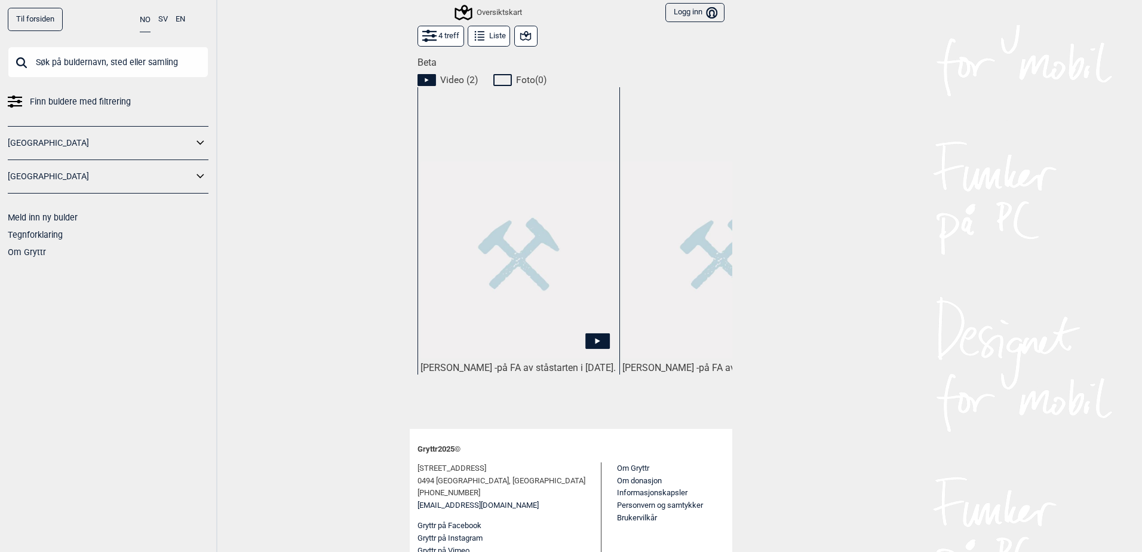
scroll to position [559, 0]
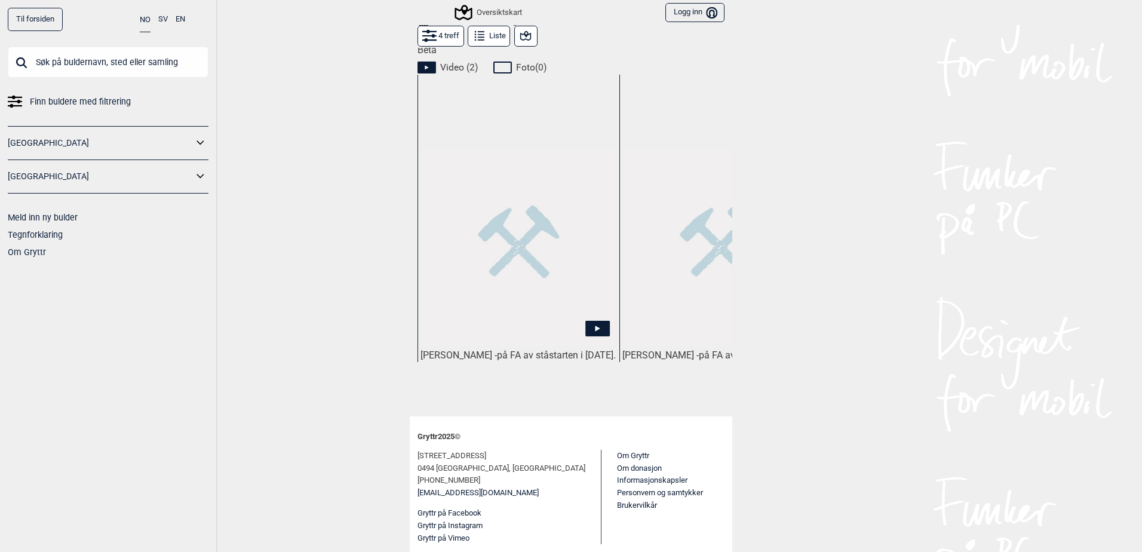
drag, startPoint x: 607, startPoint y: 413, endPoint x: 692, endPoint y: 425, distance: 86.1
drag, startPoint x: 692, startPoint y: 425, endPoint x: 640, endPoint y: 407, distance: 54.8
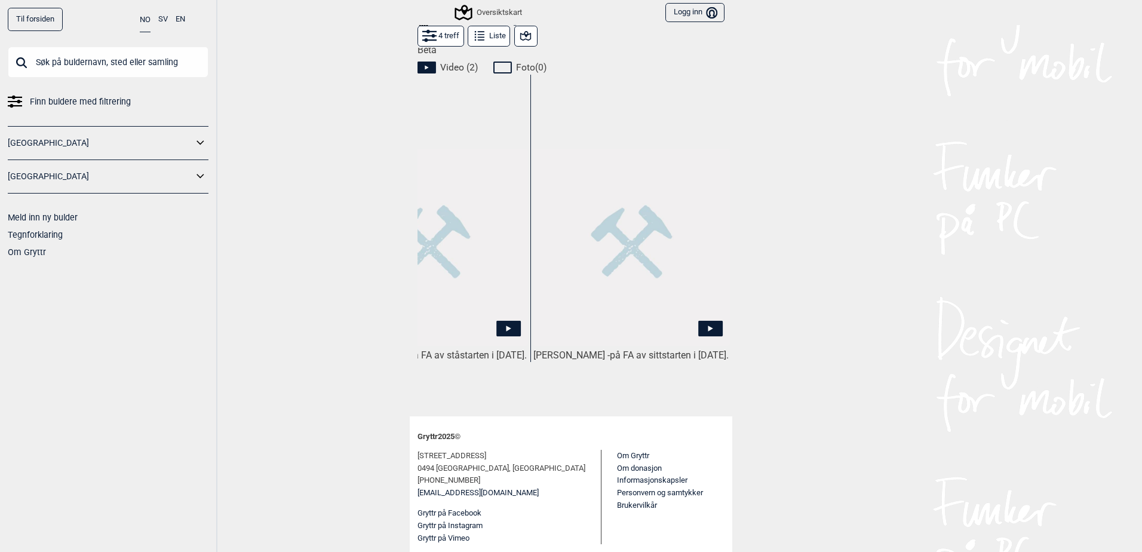
click at [713, 325] on span at bounding box center [710, 330] width 23 height 18
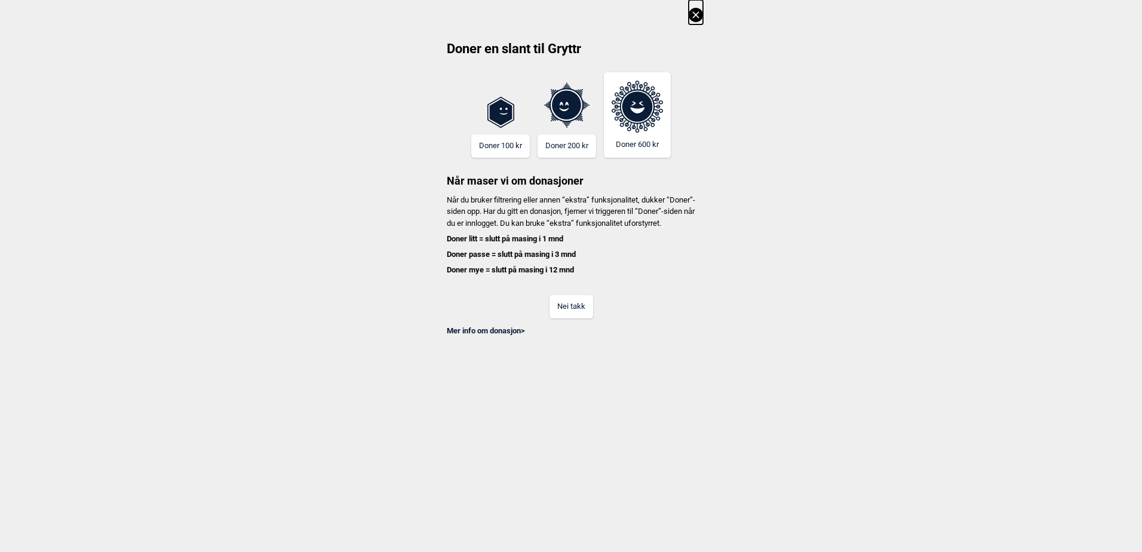
click at [555, 312] on button "Nei takk" at bounding box center [571, 306] width 44 height 23
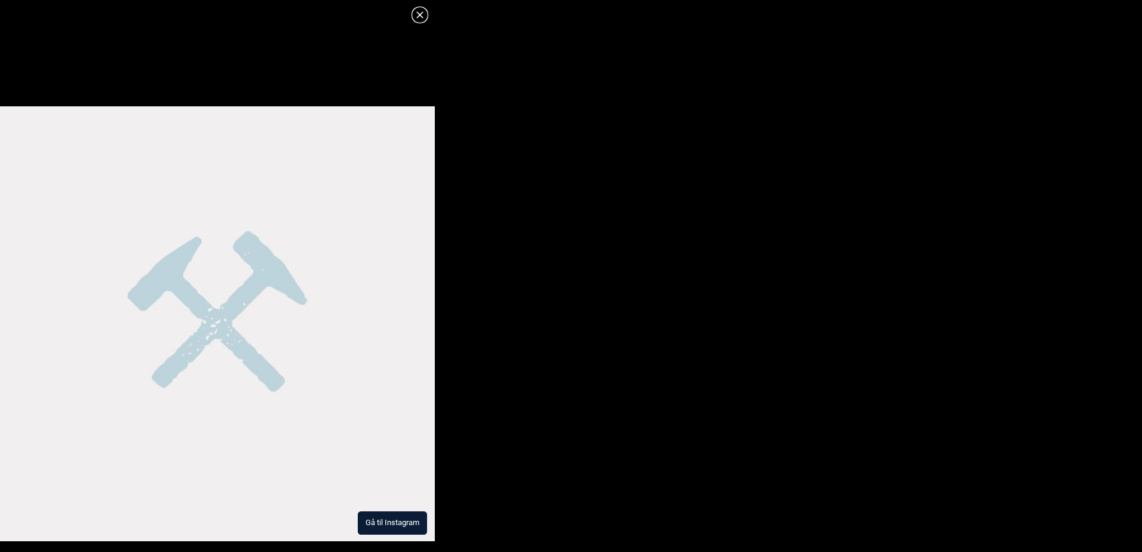
click at [367, 377] on img at bounding box center [217, 323] width 435 height 435
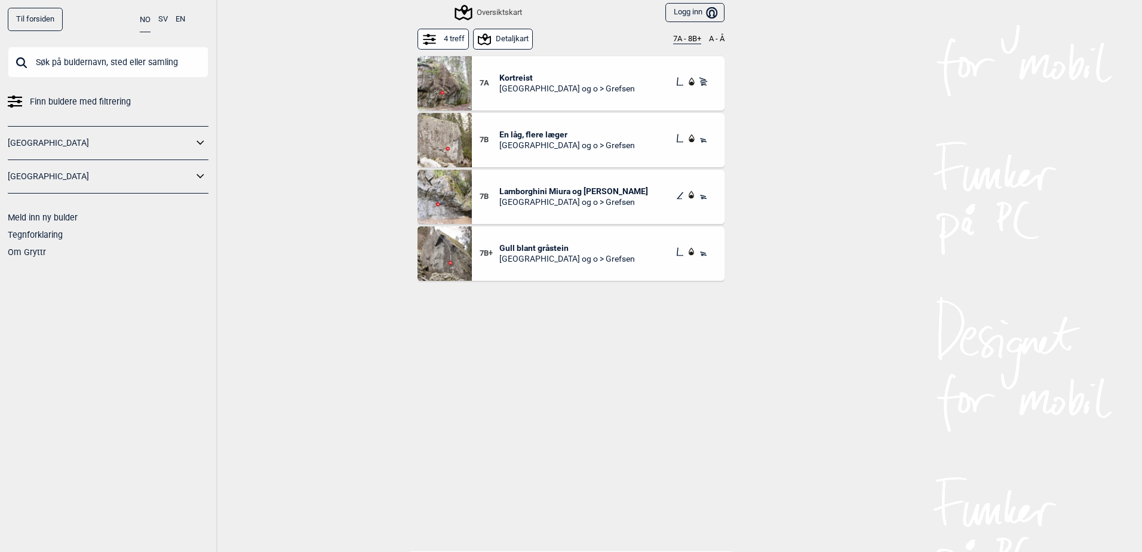
click at [502, 33] on button "Detaljkart" at bounding box center [503, 39] width 60 height 21
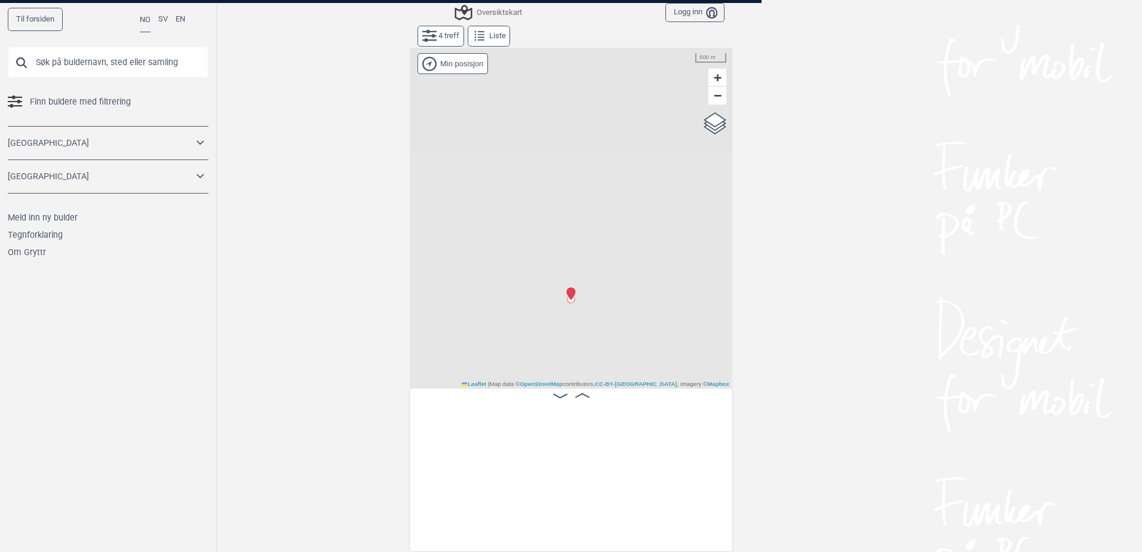
scroll to position [0, 94]
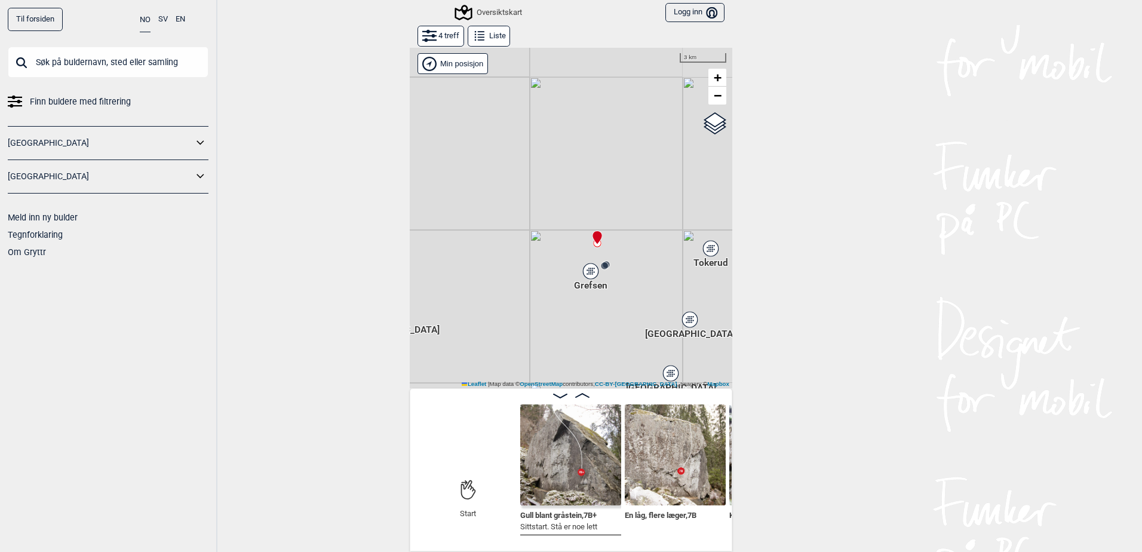
drag, startPoint x: 671, startPoint y: 349, endPoint x: 632, endPoint y: 278, distance: 81.5
click at [632, 278] on div "Gol Ål Kolomoen Vallset Tangen Sørli Åsbygda Kongsberg Efteløt Østmarka nord Se…" at bounding box center [571, 217] width 322 height 341
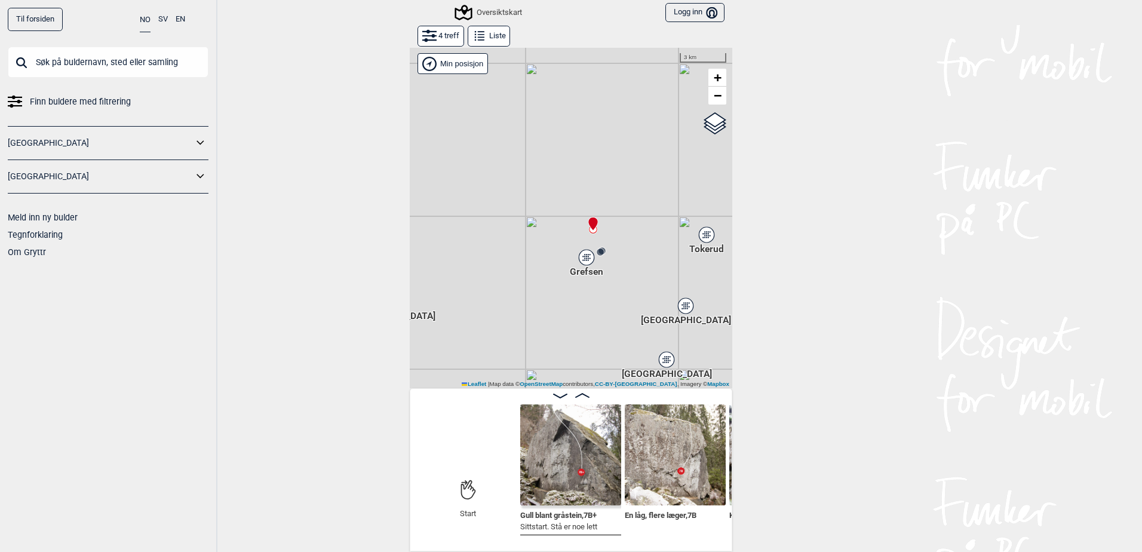
click at [686, 459] on img at bounding box center [675, 454] width 101 height 101
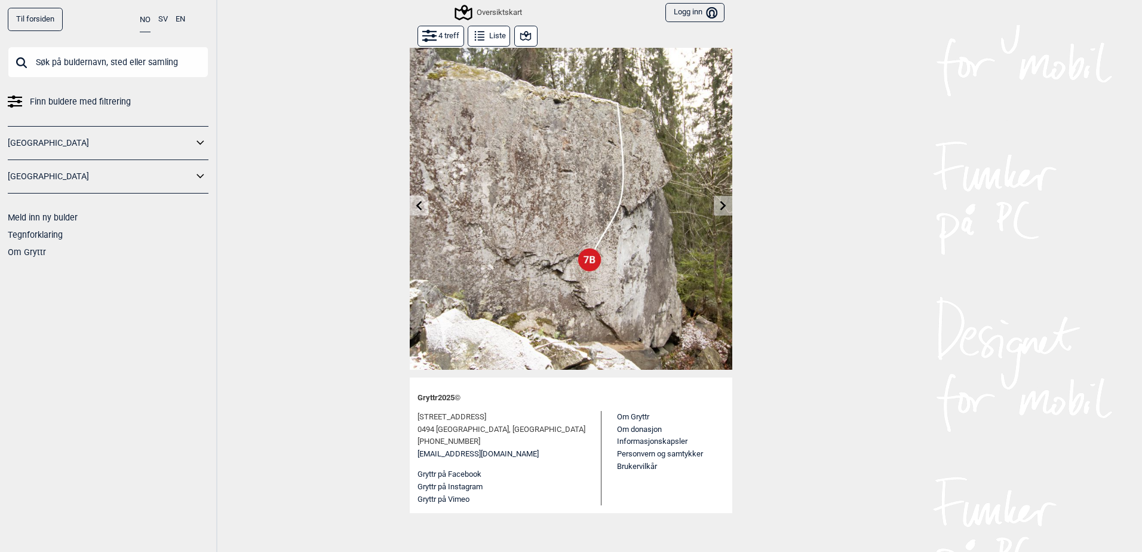
click at [526, 37] on icon at bounding box center [525, 36] width 11 height 10
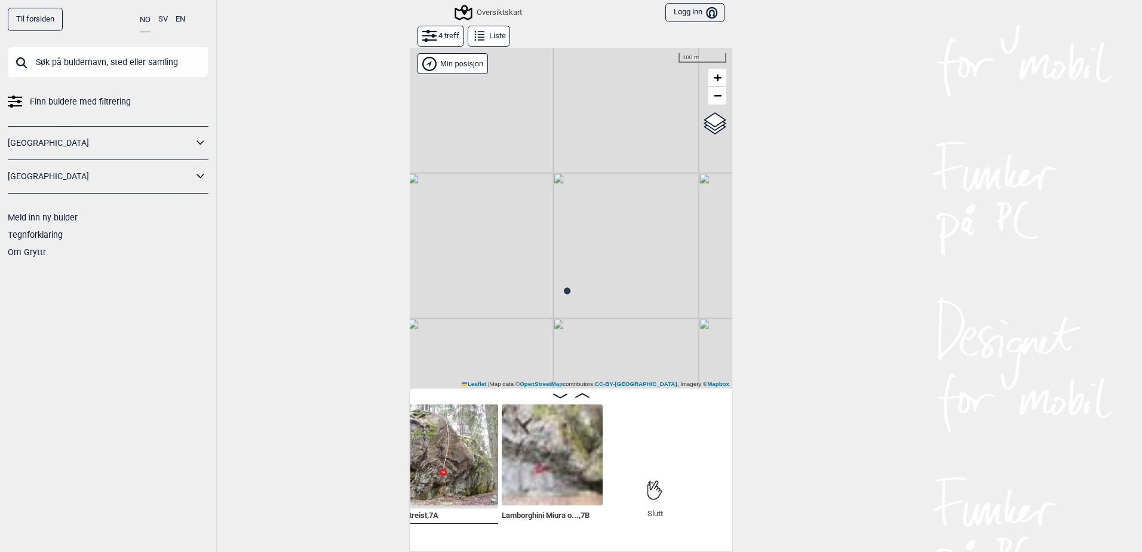
scroll to position [0, 500]
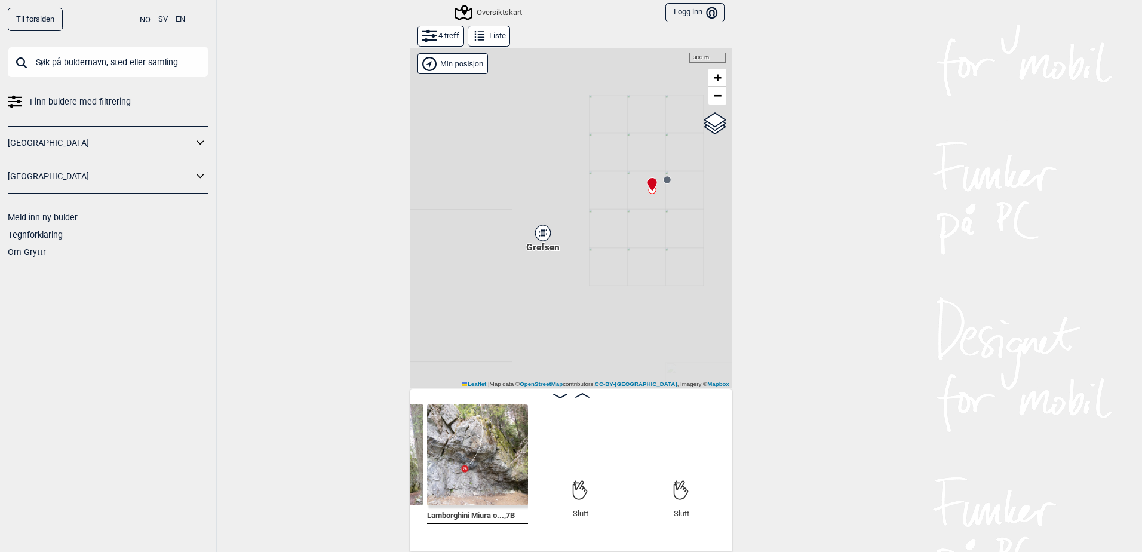
drag, startPoint x: 600, startPoint y: 319, endPoint x: 684, endPoint y: 190, distance: 153.7
click at [684, 190] on div "Gol Ål Kolomoen Vallset Tangen Sørli Åsbygda Kongsberg Efteløt Østmarka nord Se…" at bounding box center [571, 217] width 322 height 341
drag, startPoint x: 624, startPoint y: 233, endPoint x: 608, endPoint y: 276, distance: 46.3
click at [608, 276] on div "Gol Ål Kolomoen Vallset Tangen Sørli Åsbygda Kongsberg Efteløt Østmarka nord Se…" at bounding box center [571, 217] width 322 height 341
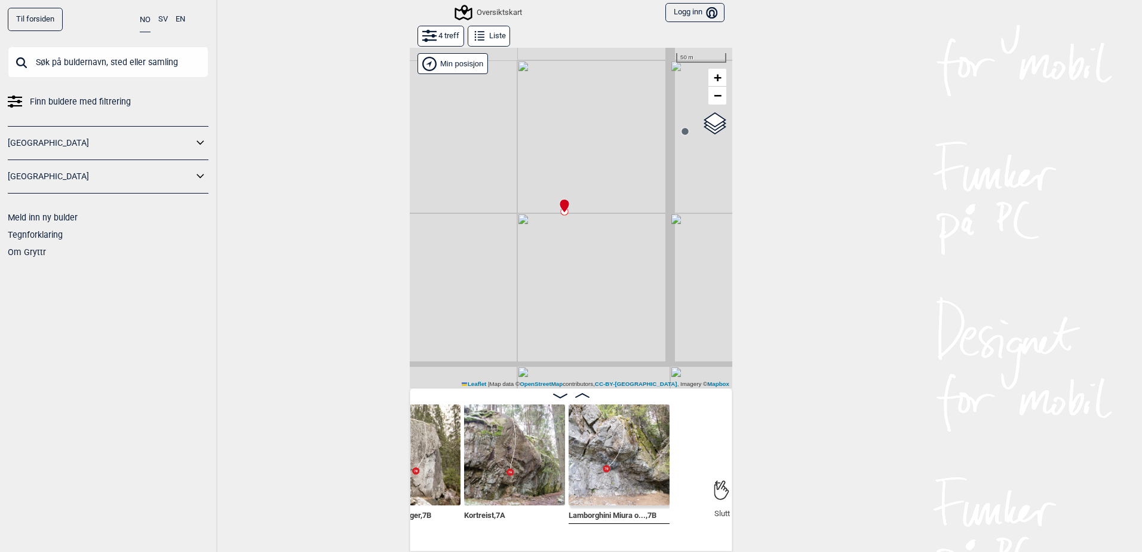
scroll to position [0, 340]
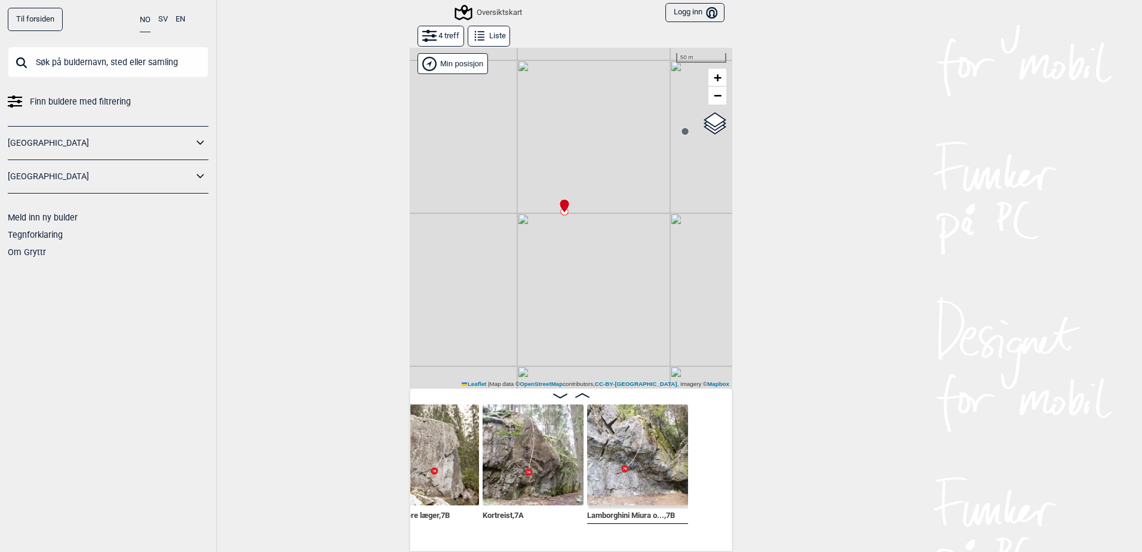
click at [537, 500] on img at bounding box center [532, 454] width 101 height 101
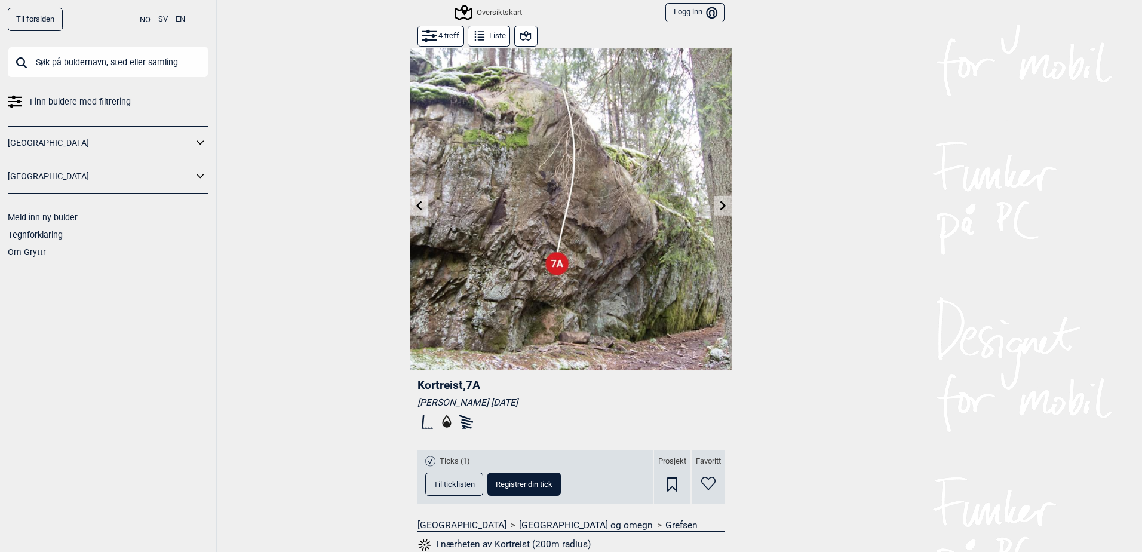
click at [718, 201] on icon at bounding box center [723, 206] width 10 height 10
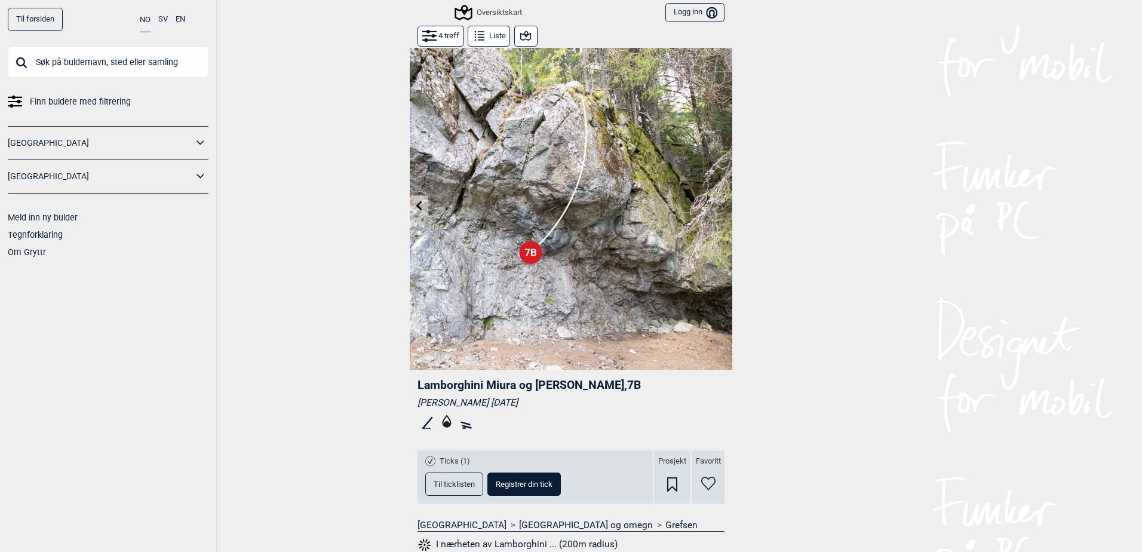
click at [417, 202] on icon at bounding box center [419, 206] width 6 height 10
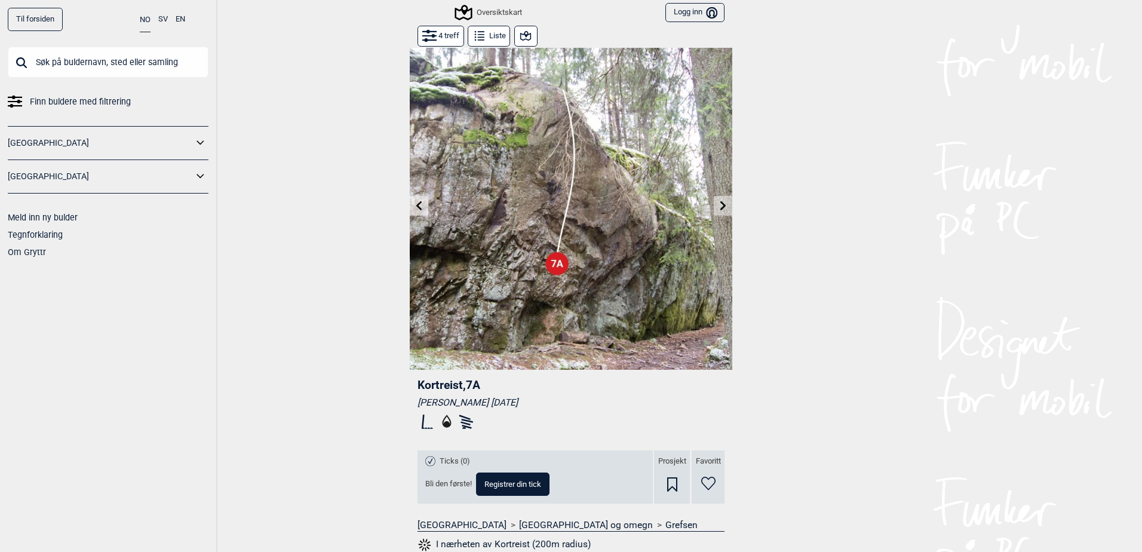
click at [419, 205] on icon at bounding box center [419, 206] width 10 height 10
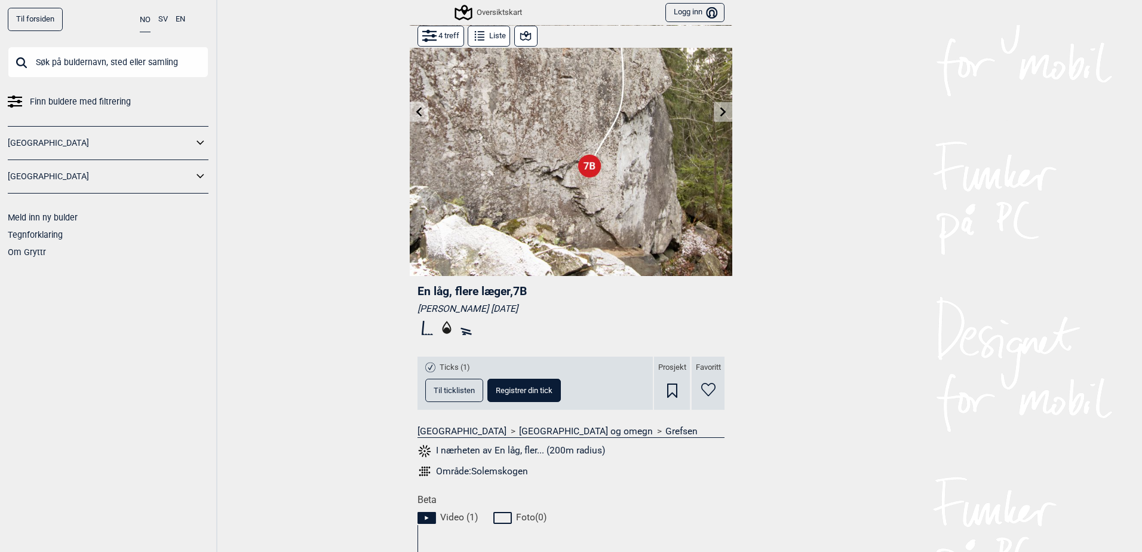
scroll to position [60, 0]
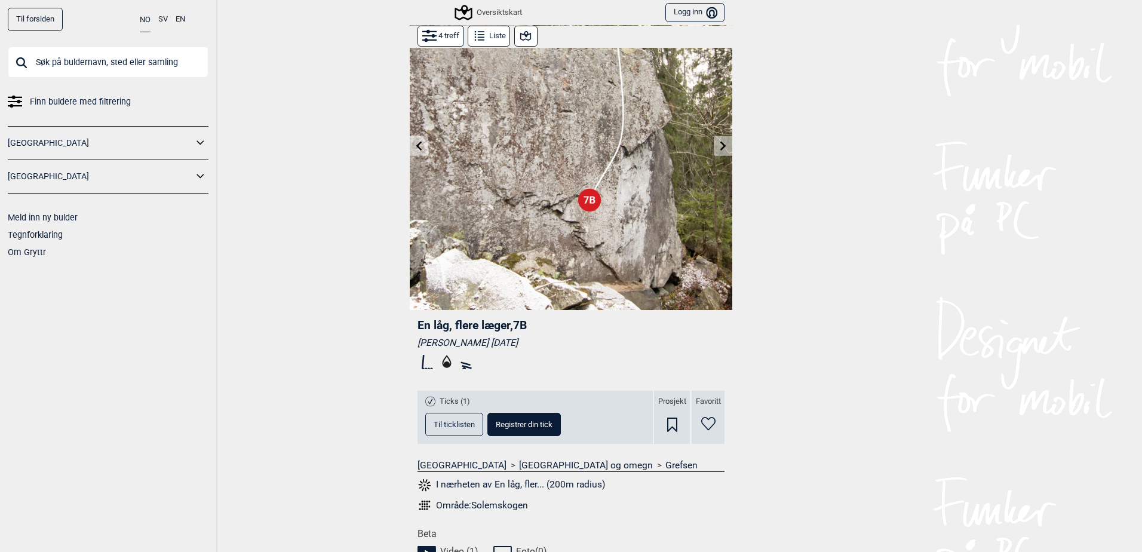
click at [417, 147] on icon at bounding box center [419, 146] width 10 height 10
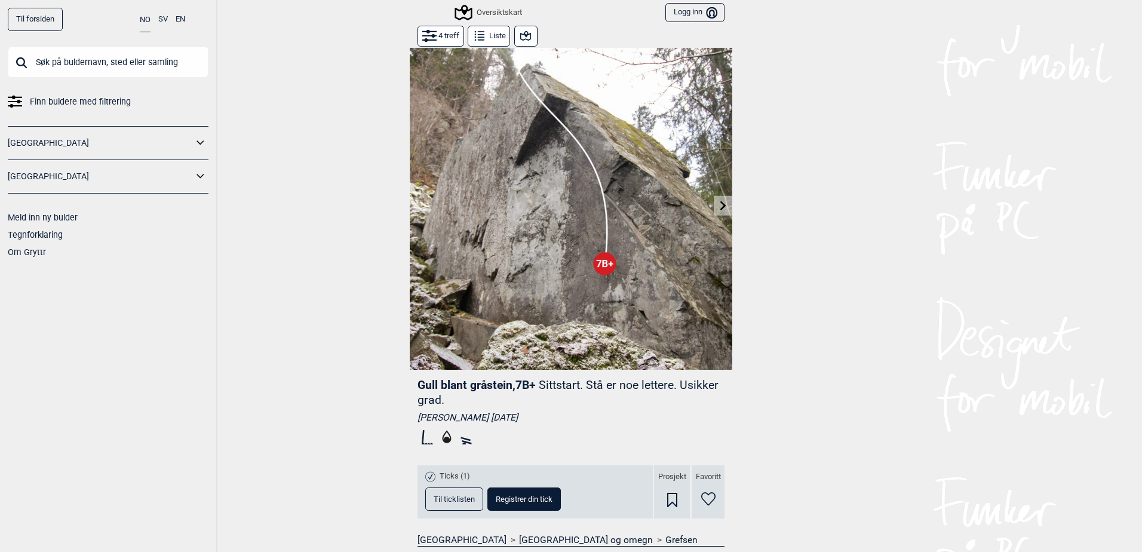
click at [35, 13] on link "Til forsiden" at bounding box center [35, 19] width 55 height 23
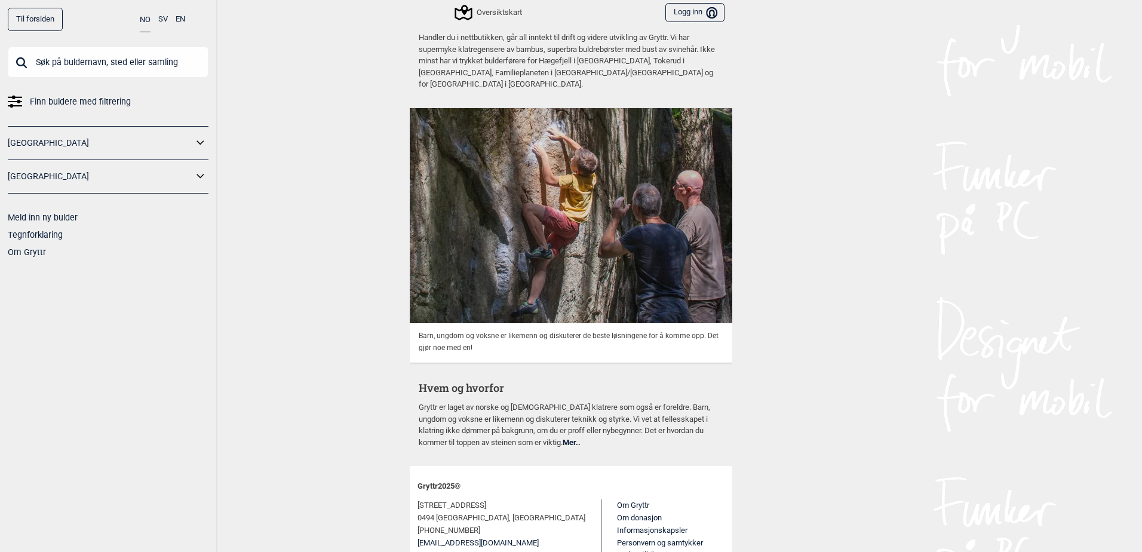
scroll to position [2986, 0]
